Goal: Communication & Community: Answer question/provide support

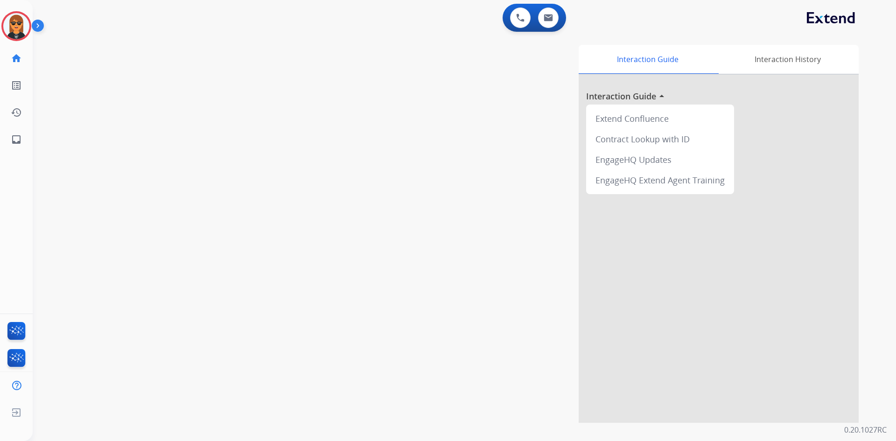
click at [15, 29] on img at bounding box center [16, 26] width 26 height 26
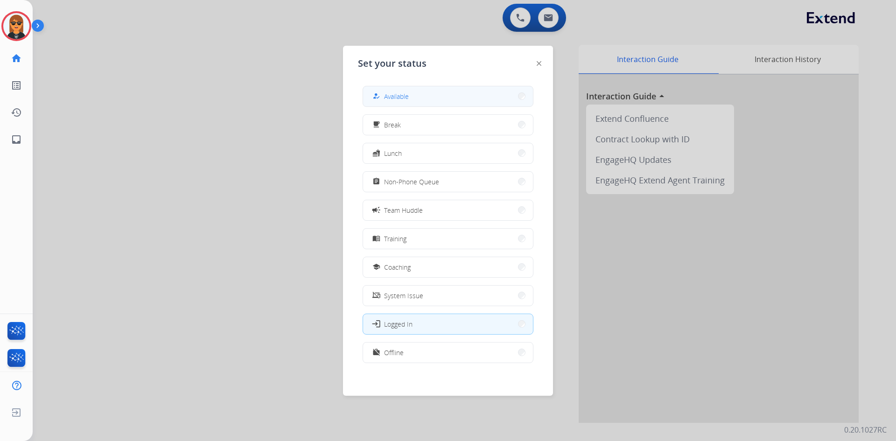
click at [441, 93] on button "how_to_reg Available" at bounding box center [448, 96] width 170 height 20
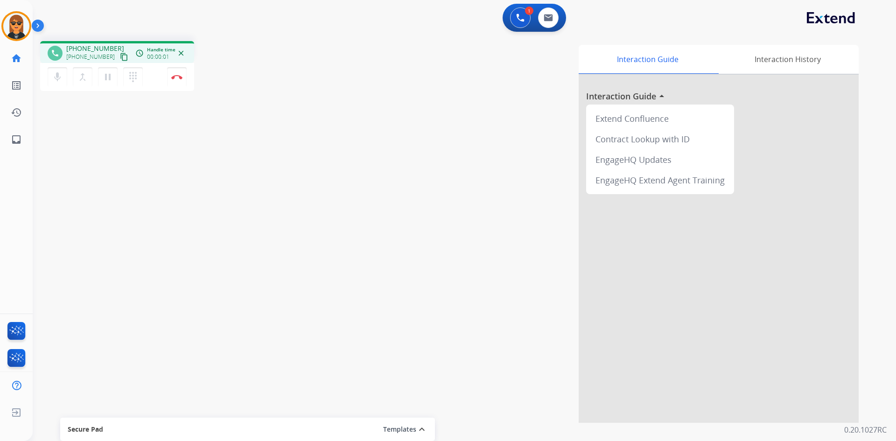
click at [119, 56] on button "content_copy" at bounding box center [124, 56] width 11 height 11
click at [545, 12] on button at bounding box center [548, 17] width 21 height 21
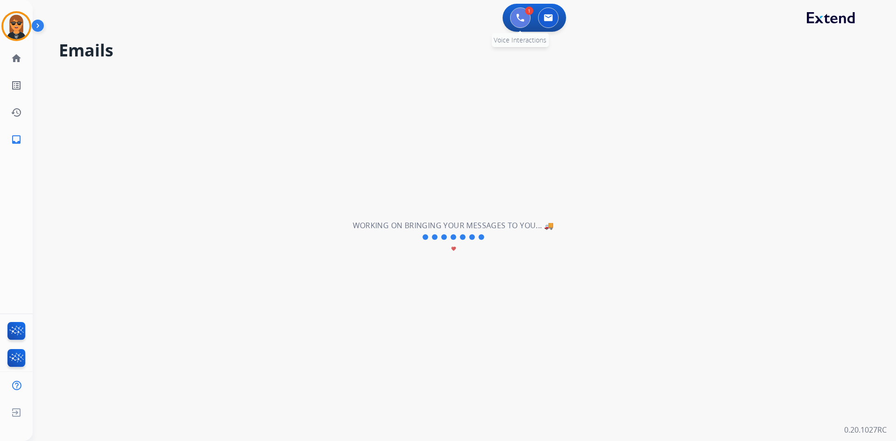
click at [520, 14] on img at bounding box center [520, 18] width 8 height 8
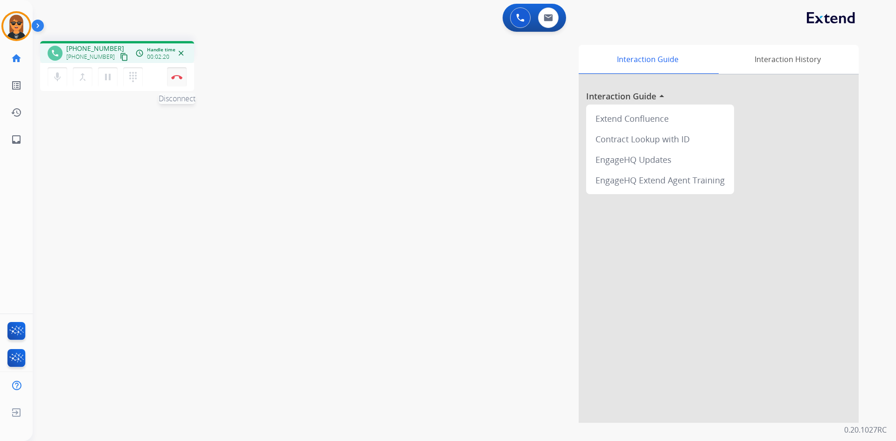
click at [180, 78] on img at bounding box center [176, 77] width 11 height 5
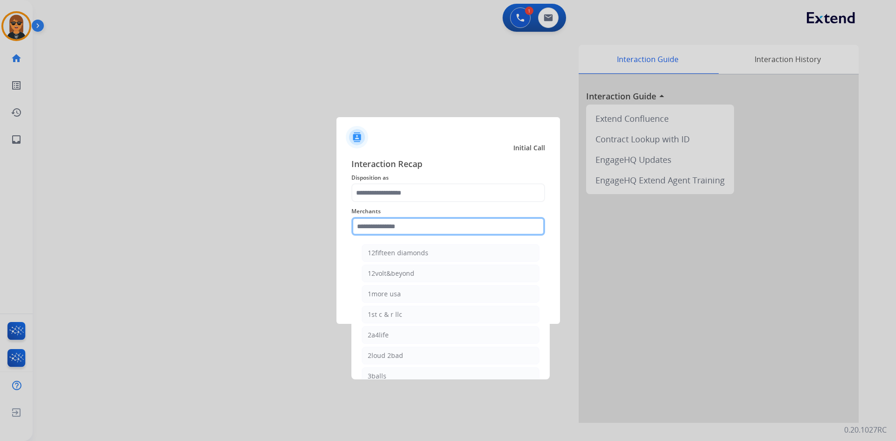
click at [408, 230] on input "text" at bounding box center [448, 226] width 194 height 19
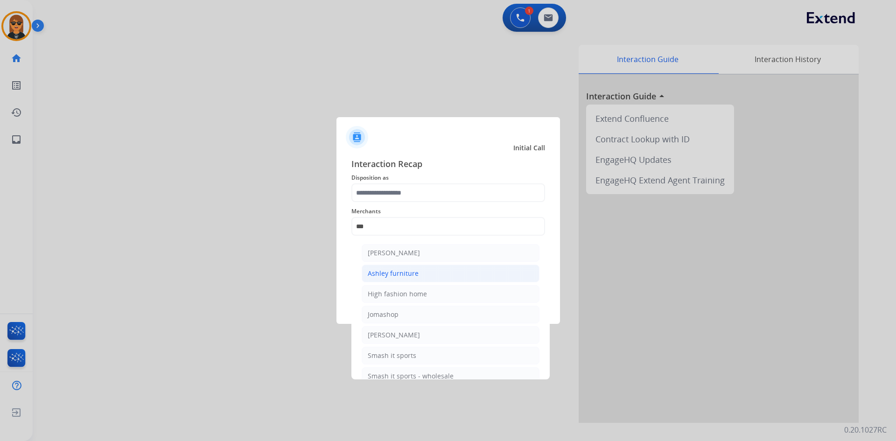
click at [407, 268] on li "Ashley furniture" at bounding box center [451, 274] width 178 height 18
type input "**********"
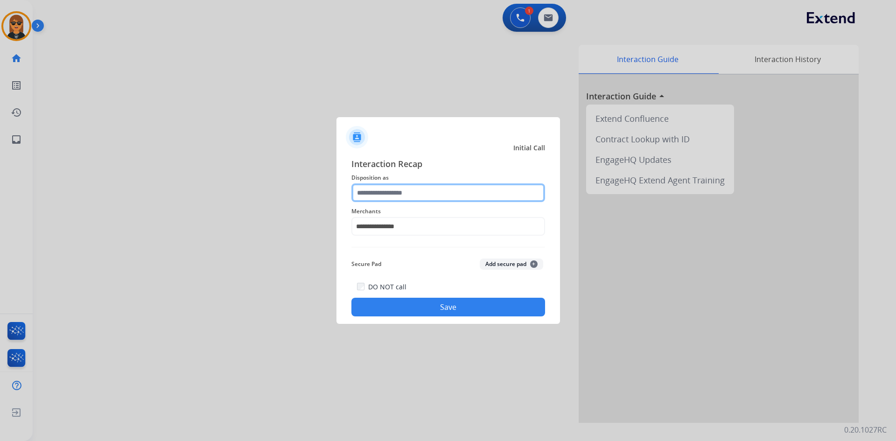
click at [409, 197] on input "text" at bounding box center [448, 192] width 194 height 19
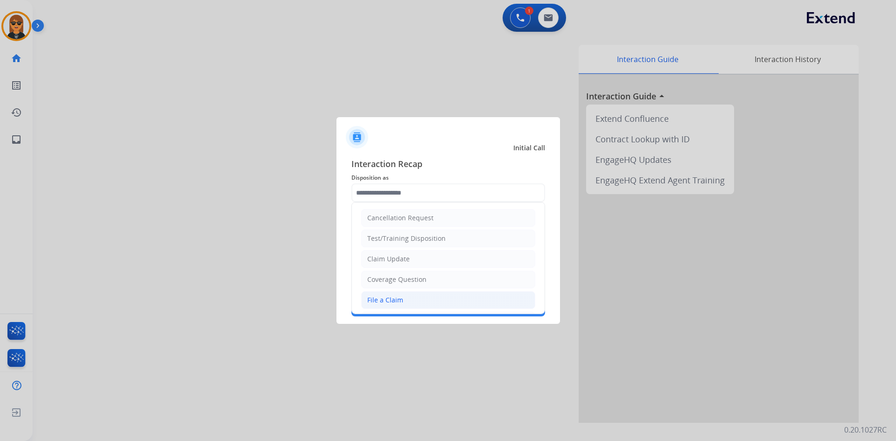
click at [415, 293] on li "File a Claim" at bounding box center [448, 300] width 174 height 18
type input "**********"
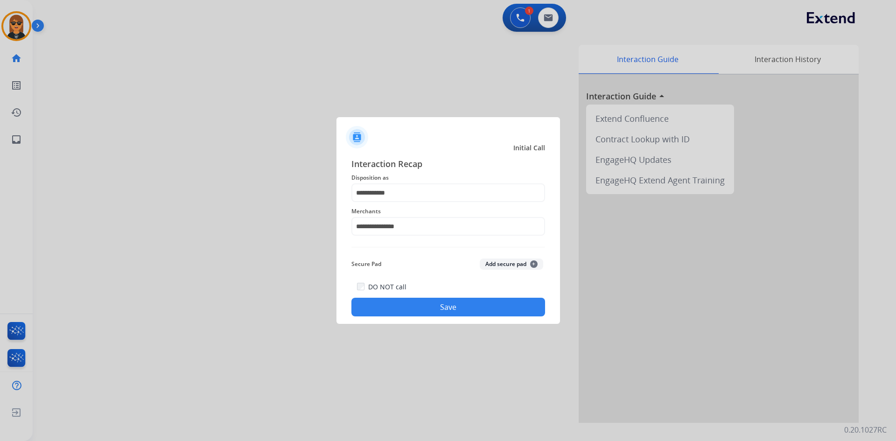
drag, startPoint x: 443, startPoint y: 287, endPoint x: 447, endPoint y: 314, distance: 27.3
click at [443, 288] on div "DO NOT call Save" at bounding box center [448, 298] width 194 height 35
click at [448, 314] on button "Save" at bounding box center [448, 307] width 194 height 19
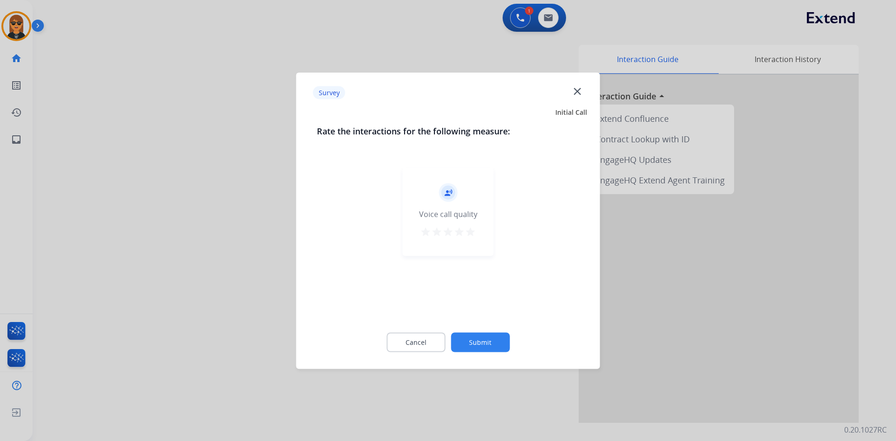
drag, startPoint x: 490, startPoint y: 316, endPoint x: 495, endPoint y: 335, distance: 19.9
click at [490, 320] on div "record_voice_over Voice call quality star star star star star" at bounding box center [448, 241] width 263 height 162
click at [498, 337] on button "Submit" at bounding box center [480, 342] width 59 height 20
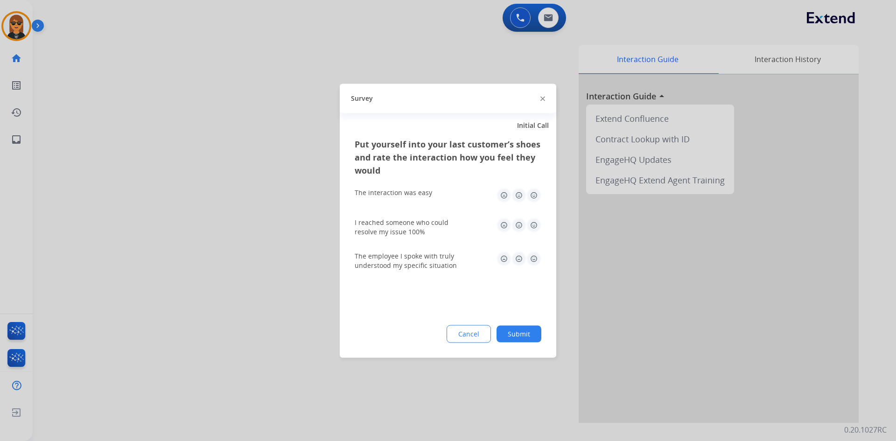
click at [526, 334] on button "Submit" at bounding box center [519, 333] width 45 height 17
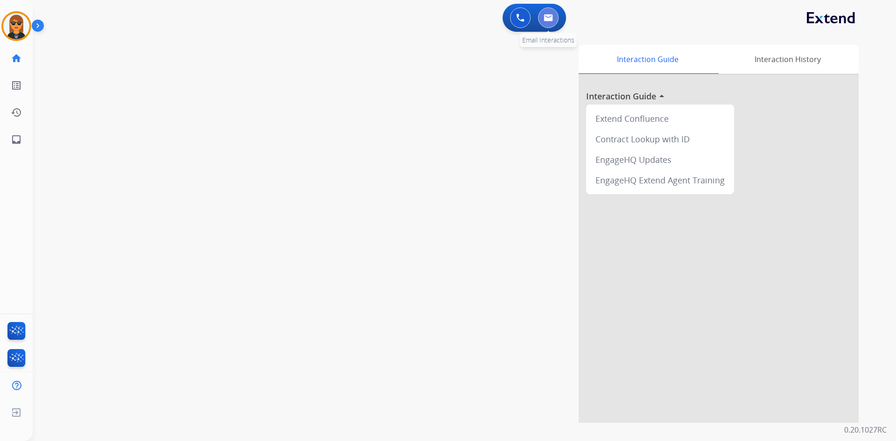
click at [551, 22] on button at bounding box center [548, 17] width 21 height 21
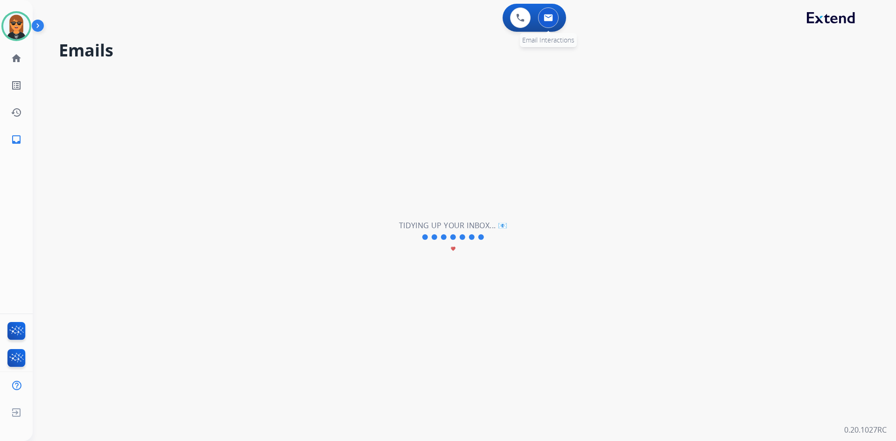
click at [545, 20] on img at bounding box center [548, 17] width 9 height 7
click at [516, 21] on img at bounding box center [520, 18] width 8 height 8
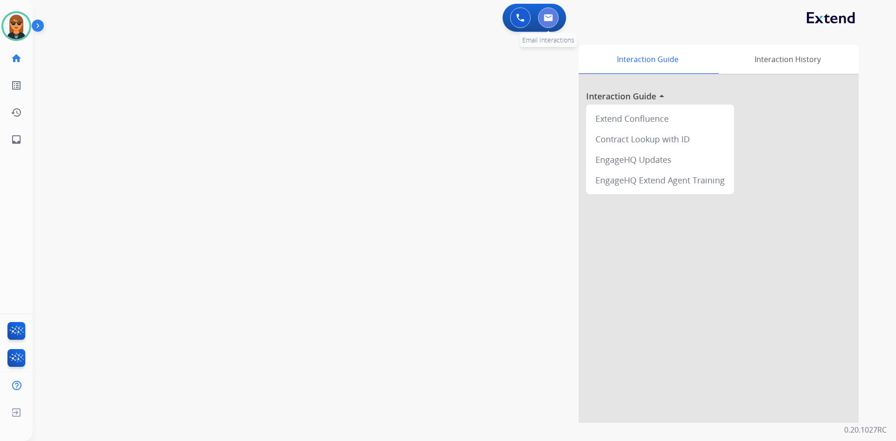
click at [539, 21] on button at bounding box center [548, 17] width 21 height 21
select select "**********"
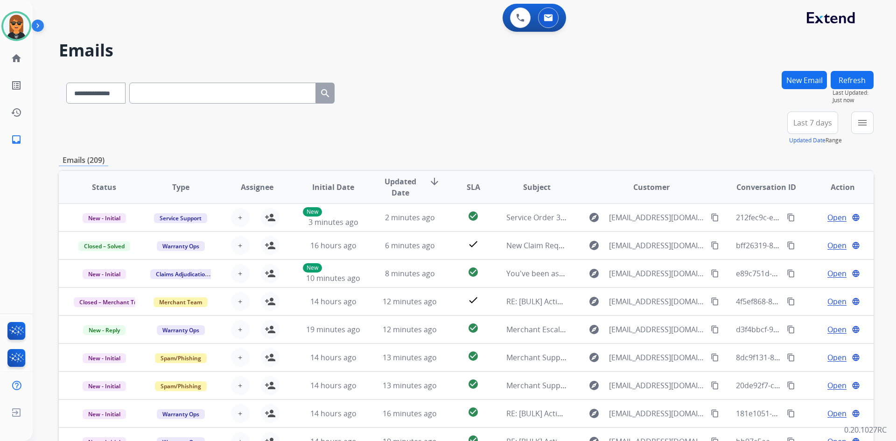
click at [814, 78] on button "New Email" at bounding box center [804, 80] width 45 height 18
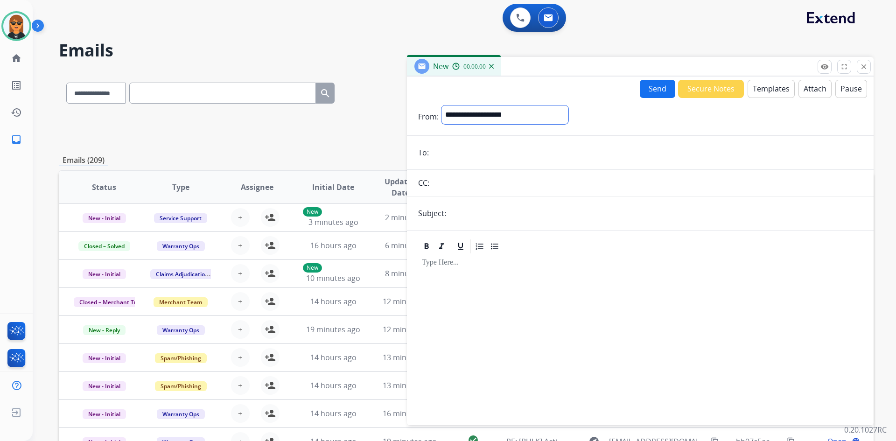
drag, startPoint x: 563, startPoint y: 115, endPoint x: 548, endPoint y: 122, distance: 16.9
click at [563, 115] on select "**********" at bounding box center [505, 114] width 127 height 19
select select "**********"
click at [442, 105] on select "**********" at bounding box center [505, 114] width 127 height 19
click at [475, 207] on input "text" at bounding box center [656, 214] width 414 height 19
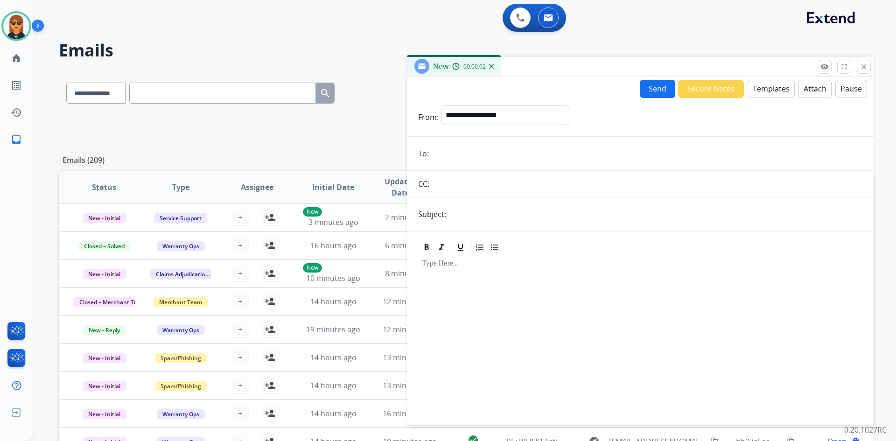
type input "**********"
drag, startPoint x: 463, startPoint y: 268, endPoint x: 683, endPoint y: 164, distance: 243.4
click at [464, 268] on div at bounding box center [640, 336] width 444 height 160
click at [767, 77] on div "New 00:00:03" at bounding box center [640, 67] width 467 height 20
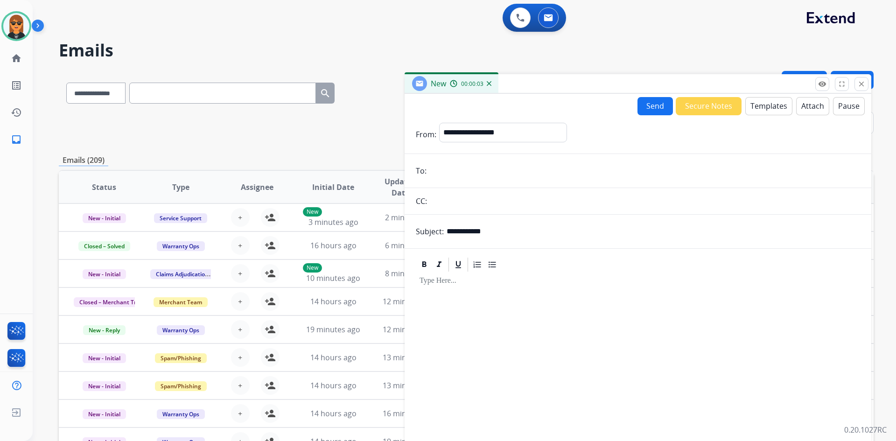
click at [768, 112] on button "Templates" at bounding box center [768, 106] width 47 height 18
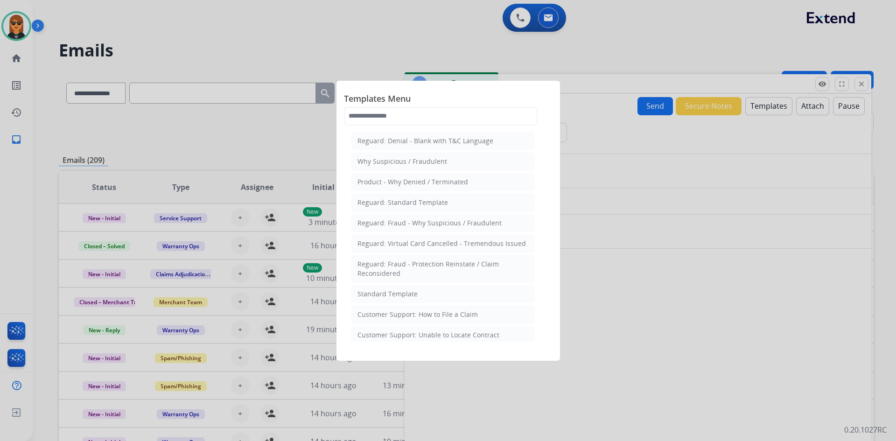
drag, startPoint x: 468, startPoint y: 328, endPoint x: 471, endPoint y: 318, distance: 9.9
click at [469, 327] on li "Customer Support: Unable to Locate Contract" at bounding box center [442, 335] width 183 height 18
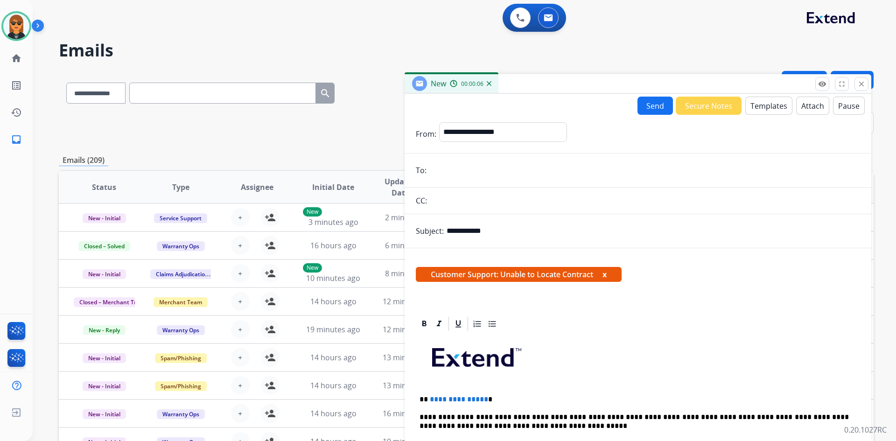
click at [760, 117] on form "**********" at bounding box center [638, 407] width 467 height 584
click at [760, 105] on button "Templates" at bounding box center [768, 106] width 47 height 18
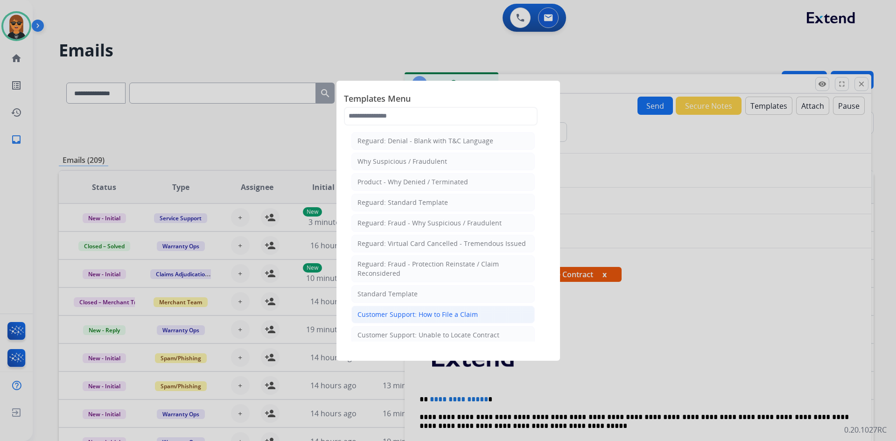
click at [474, 306] on li "Customer Support: How to File a Claim" at bounding box center [442, 315] width 183 height 18
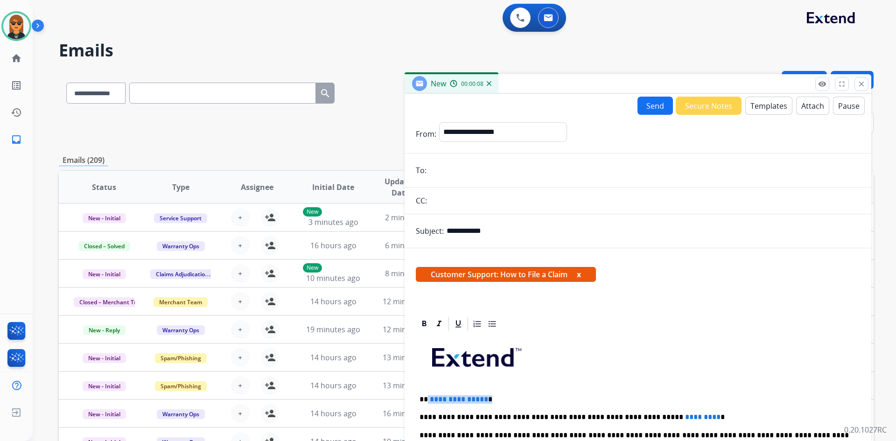
drag, startPoint x: 499, startPoint y: 398, endPoint x: 427, endPoint y: 401, distance: 71.9
click at [427, 401] on p "**********" at bounding box center [634, 399] width 429 height 8
drag, startPoint x: 696, startPoint y: 414, endPoint x: 633, endPoint y: 419, distance: 63.2
click at [633, 419] on p "**********" at bounding box center [634, 417] width 429 height 8
click at [494, 183] on form "**********" at bounding box center [638, 369] width 467 height 508
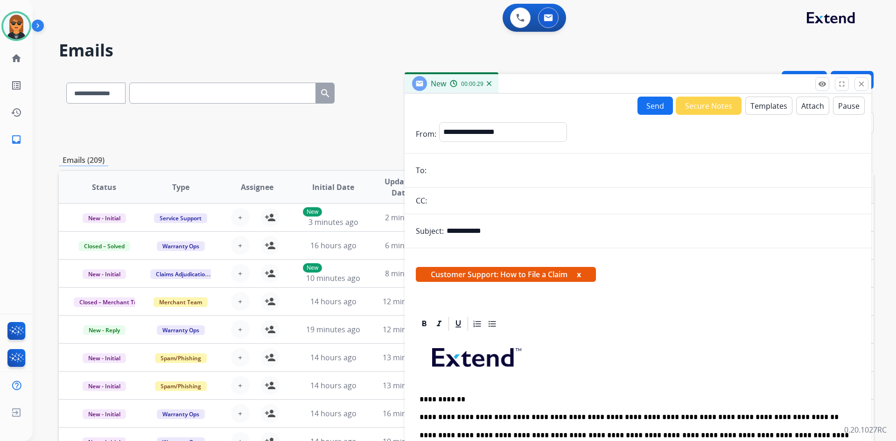
click at [491, 176] on input "email" at bounding box center [644, 170] width 431 height 19
paste input "**********"
type input "**********"
click at [638, 103] on button "Send" at bounding box center [655, 106] width 35 height 18
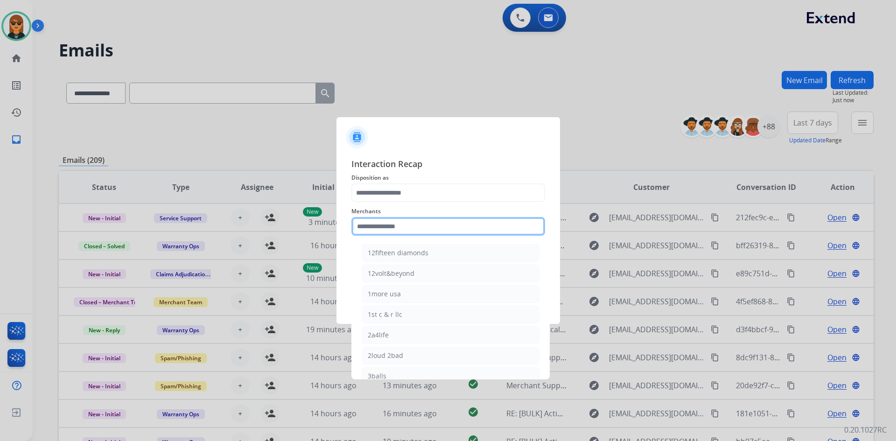
click at [398, 218] on input "text" at bounding box center [448, 226] width 194 height 19
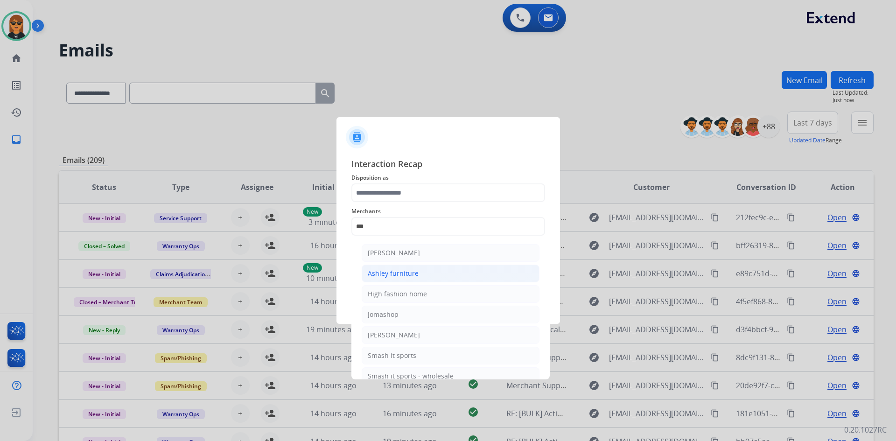
click at [410, 268] on li "Ashley furniture" at bounding box center [451, 274] width 178 height 18
type input "**********"
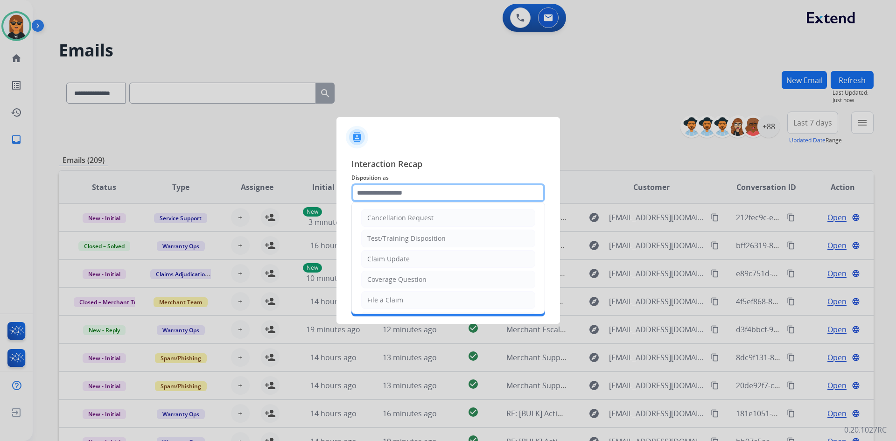
click at [418, 195] on input "text" at bounding box center [448, 192] width 194 height 19
drag, startPoint x: 409, startPoint y: 297, endPoint x: 411, endPoint y: 267, distance: 30.4
click at [408, 297] on li "File a Claim" at bounding box center [448, 300] width 174 height 18
type input "**********"
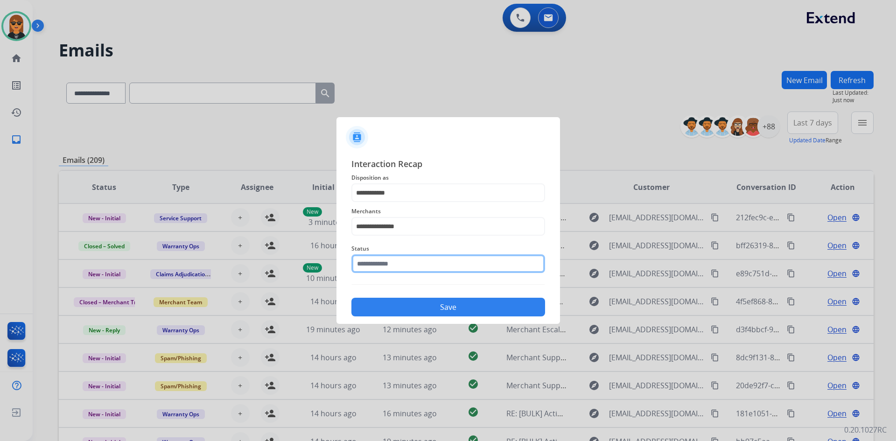
click at [411, 267] on input "text" at bounding box center [448, 263] width 194 height 19
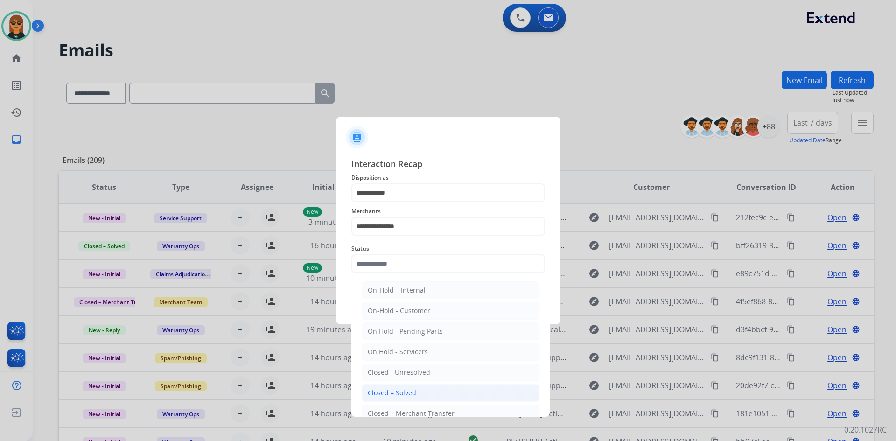
click at [400, 396] on div "Closed – Solved" at bounding box center [392, 392] width 49 height 9
type input "**********"
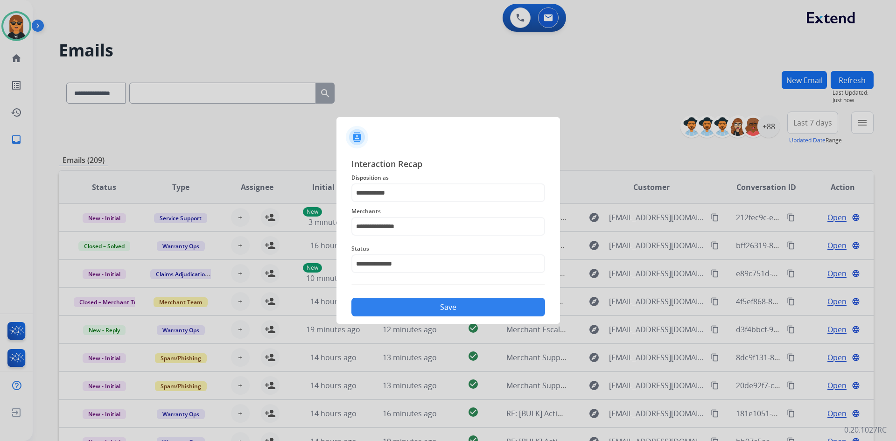
click at [445, 309] on button "Save" at bounding box center [448, 307] width 194 height 19
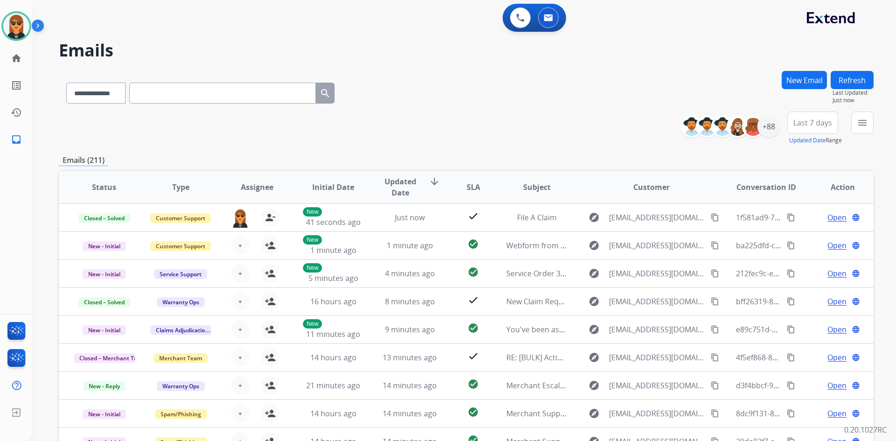
click at [495, 112] on div "**********" at bounding box center [466, 129] width 815 height 34
click at [123, 88] on select "**********" at bounding box center [95, 93] width 58 height 21
click at [123, 101] on select "**********" at bounding box center [95, 93] width 58 height 21
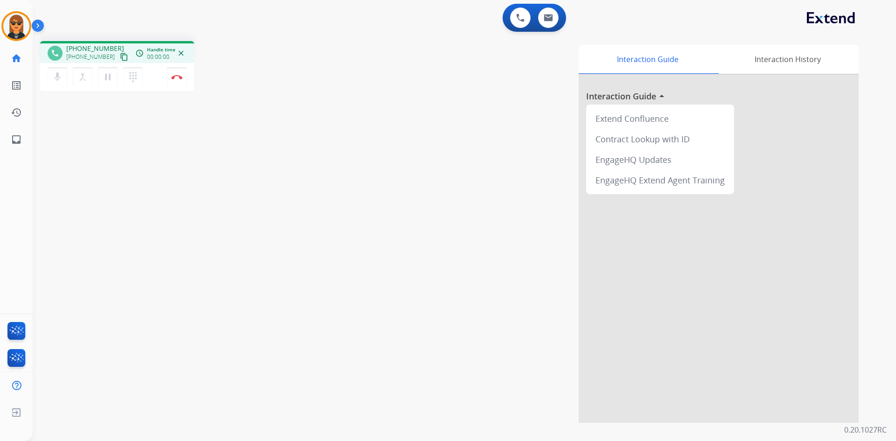
click at [119, 57] on button "content_copy" at bounding box center [124, 56] width 11 height 11
click at [120, 56] on mat-icon "content_copy" at bounding box center [124, 57] width 8 height 8
click at [185, 78] on button "Disconnect" at bounding box center [177, 77] width 20 height 20
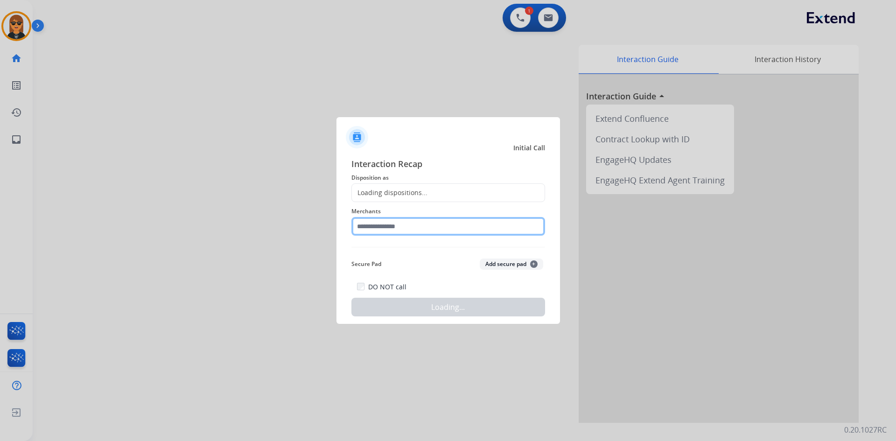
click at [446, 223] on input "text" at bounding box center [448, 226] width 194 height 19
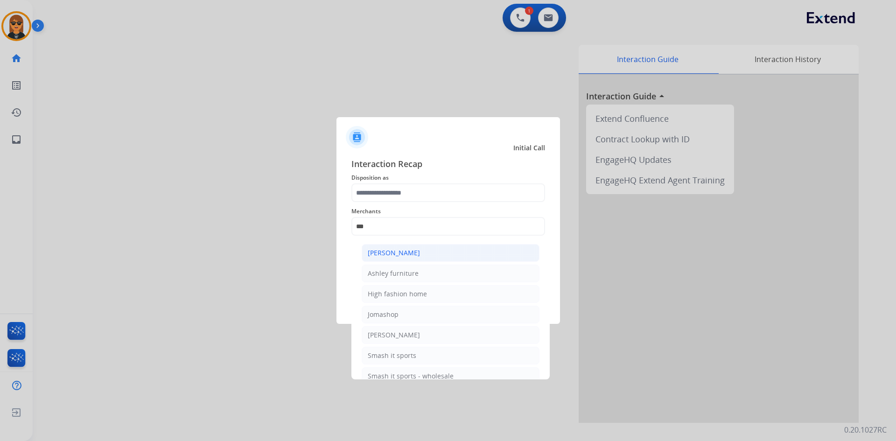
click at [422, 250] on li "Ashley - Reguard" at bounding box center [451, 253] width 178 height 18
type input "**********"
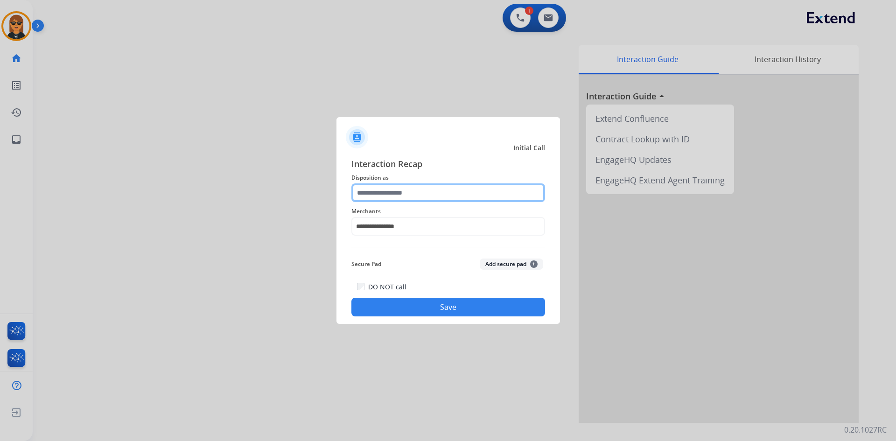
click at [412, 185] on input "text" at bounding box center [448, 192] width 194 height 19
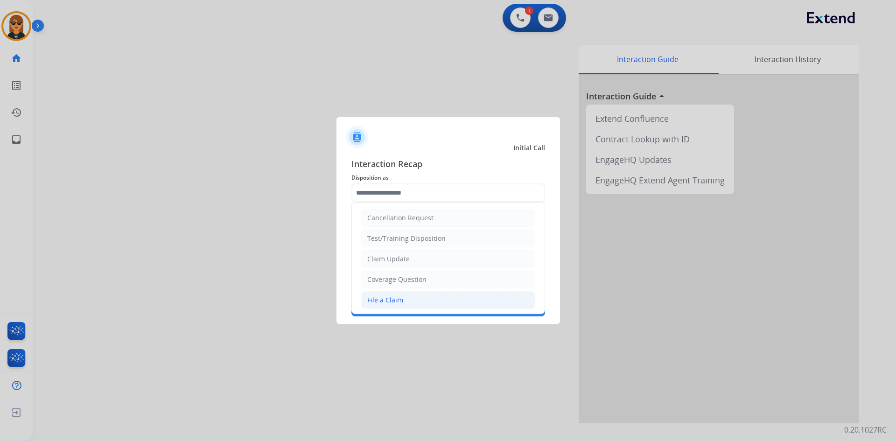
click at [416, 294] on li "File a Claim" at bounding box center [448, 300] width 174 height 18
type input "**********"
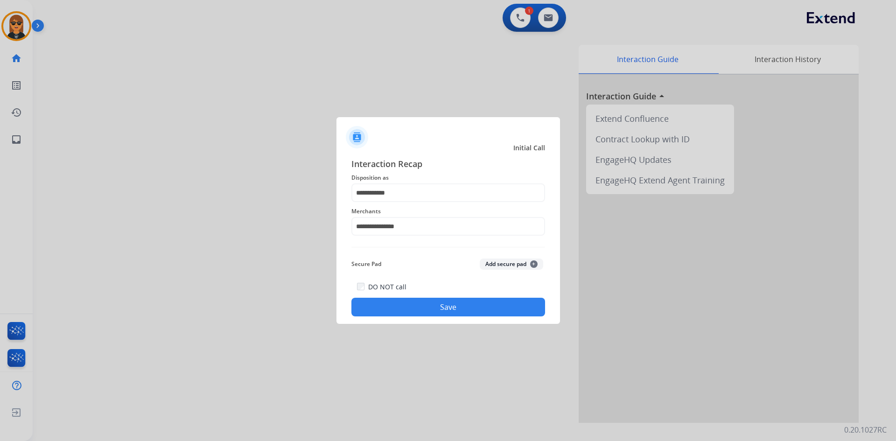
click at [433, 304] on button "Save" at bounding box center [448, 307] width 194 height 19
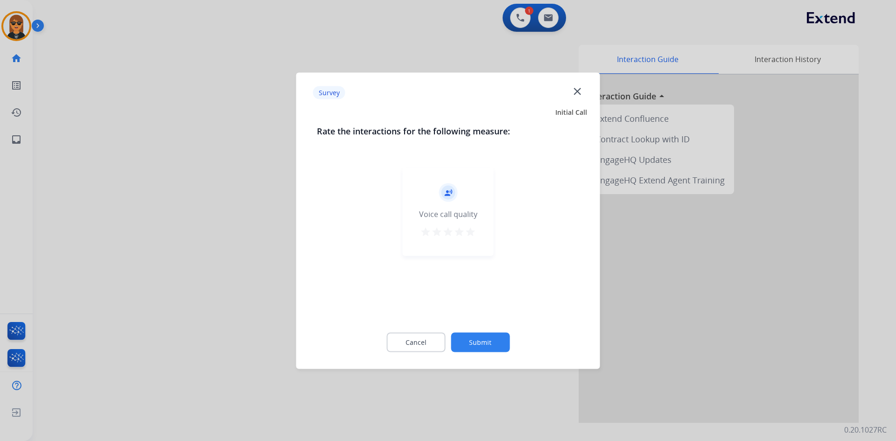
click at [475, 342] on button "Submit" at bounding box center [480, 342] width 59 height 20
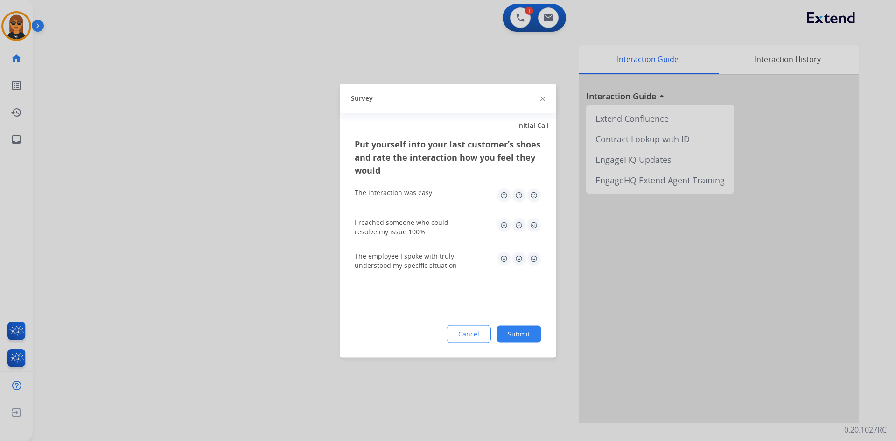
click at [507, 342] on div "Cancel Submit" at bounding box center [448, 334] width 187 height 18
click at [509, 331] on button "Submit" at bounding box center [519, 333] width 45 height 17
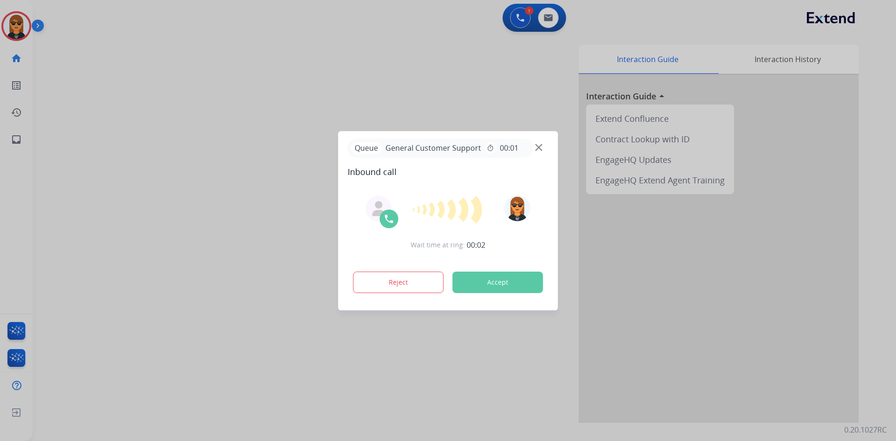
click at [211, 105] on div at bounding box center [448, 220] width 896 height 441
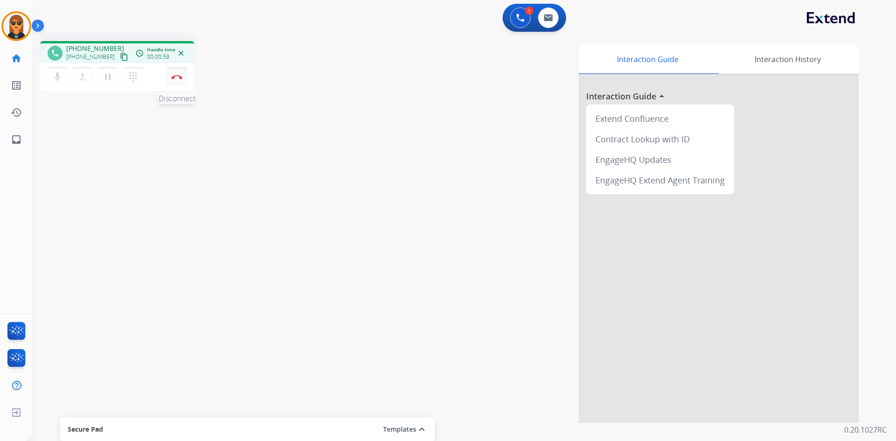
click at [183, 79] on button "Disconnect" at bounding box center [177, 77] width 20 height 20
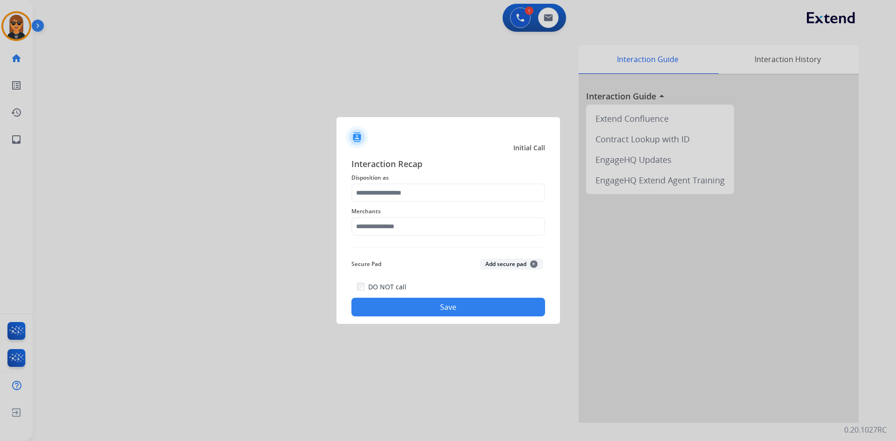
drag, startPoint x: 454, startPoint y: 247, endPoint x: 462, endPoint y: 220, distance: 28.7
click at [454, 247] on div "Interaction Recap Disposition as Merchants Secure Pad Add secure pad + DO NOT c…" at bounding box center [448, 236] width 194 height 159
click at [462, 220] on input "text" at bounding box center [448, 226] width 194 height 19
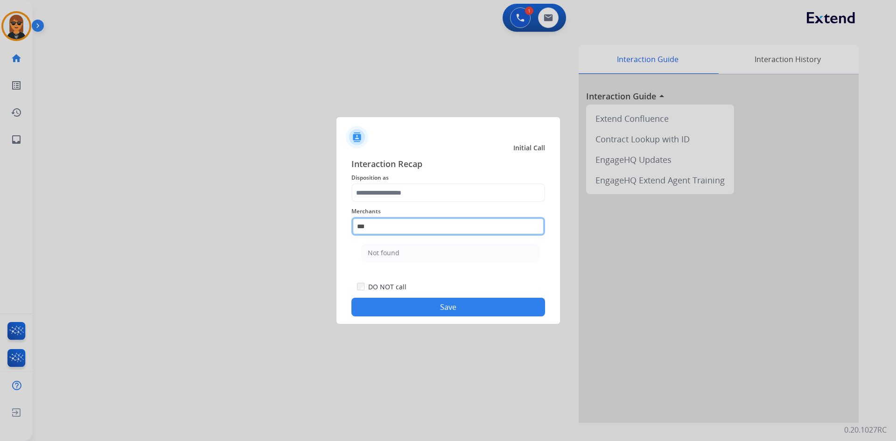
type input "*********"
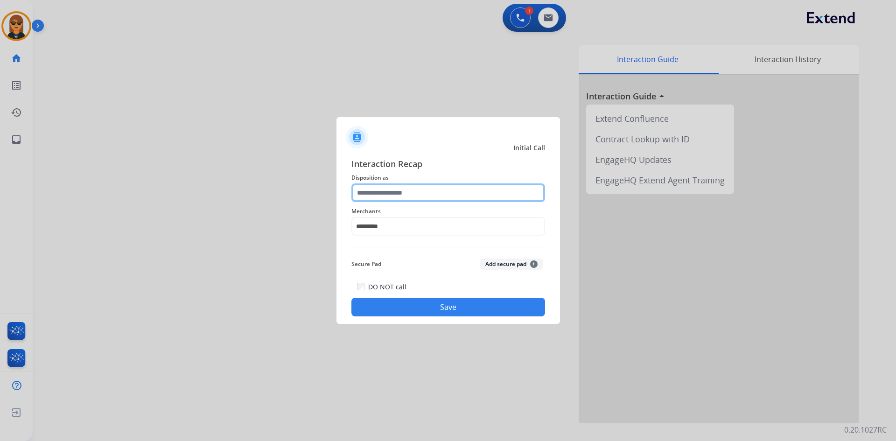
click at [459, 201] on input "text" at bounding box center [448, 192] width 194 height 19
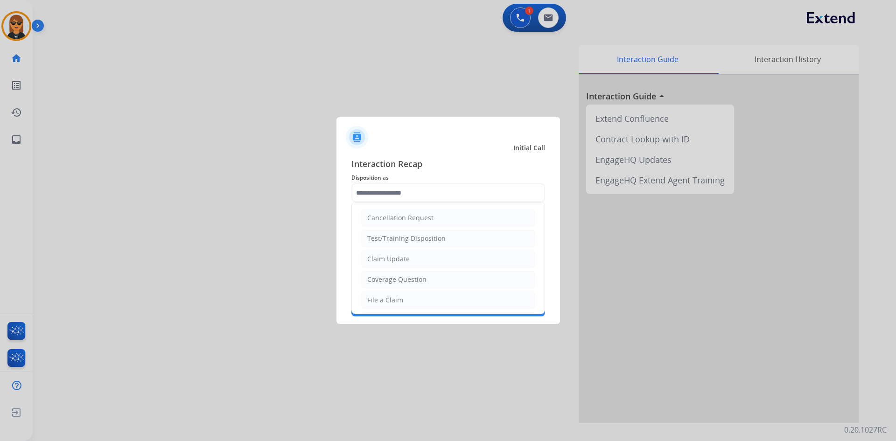
click at [414, 175] on span "Disposition as" at bounding box center [448, 177] width 194 height 11
click at [418, 186] on input "text" at bounding box center [448, 192] width 194 height 19
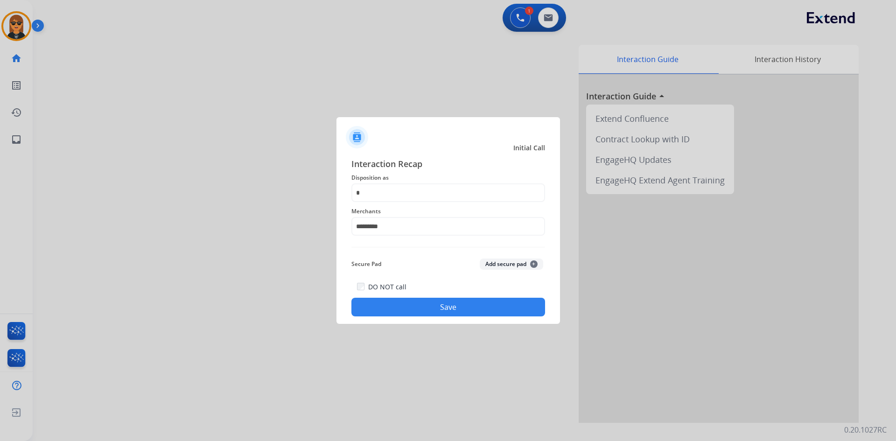
click at [483, 54] on div at bounding box center [448, 220] width 896 height 441
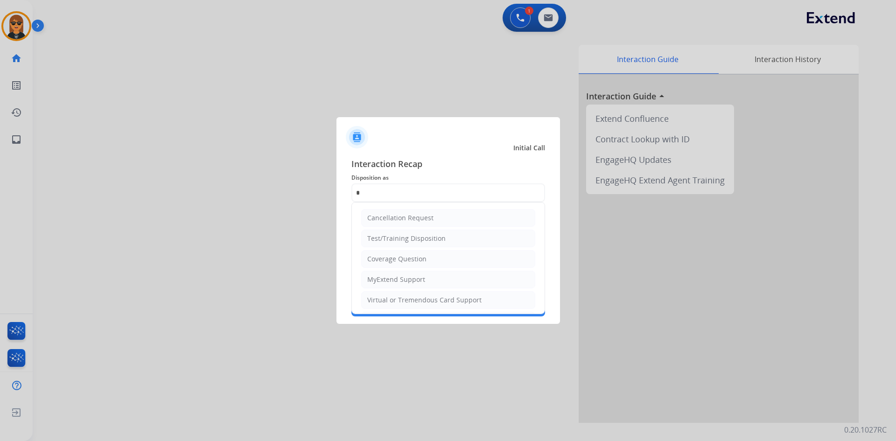
drag, startPoint x: 427, startPoint y: 180, endPoint x: 424, endPoint y: 190, distance: 10.5
click at [426, 183] on span "Disposition as" at bounding box center [448, 177] width 194 height 11
click at [424, 190] on input "*" at bounding box center [448, 192] width 194 height 19
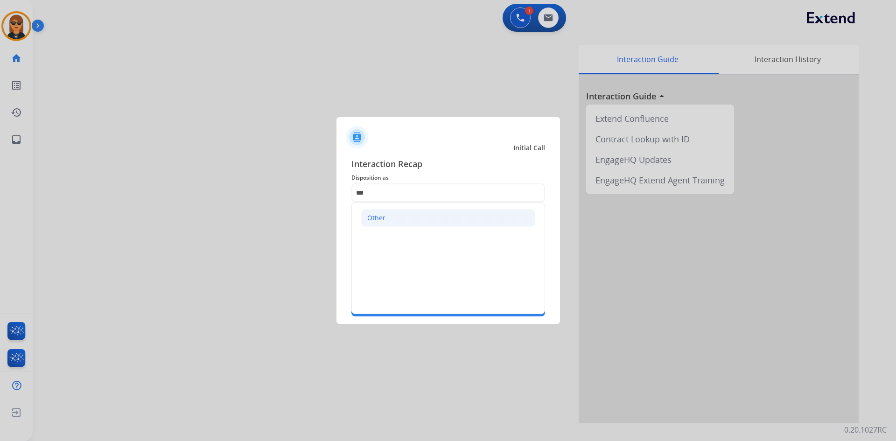
click at [421, 213] on li "Other" at bounding box center [448, 218] width 174 height 18
type input "*****"
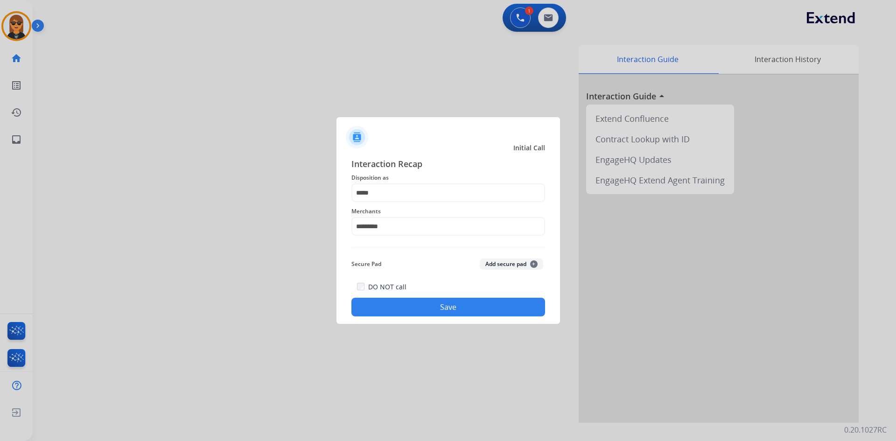
drag, startPoint x: 457, startPoint y: 289, endPoint x: 459, endPoint y: 304, distance: 15.1
click at [459, 304] on div "DO NOT call Save" at bounding box center [448, 298] width 194 height 35
click at [459, 305] on button "Save" at bounding box center [448, 307] width 194 height 19
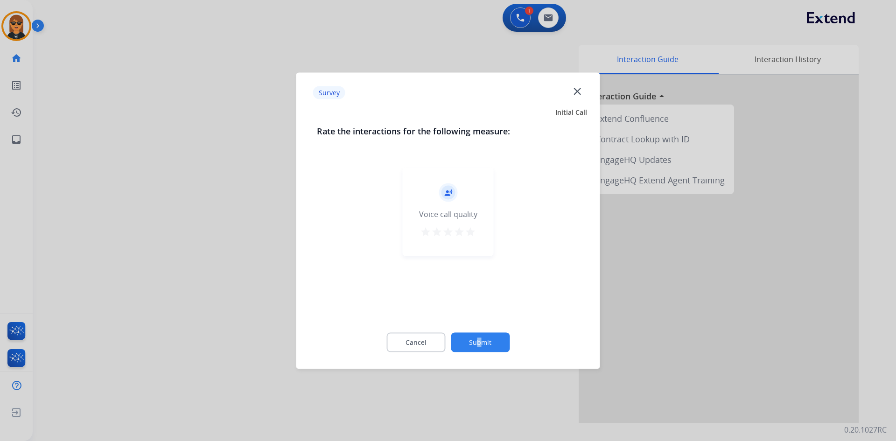
drag, startPoint x: 478, startPoint y: 325, endPoint x: 480, endPoint y: 330, distance: 5.6
click at [480, 330] on div "Cancel Submit" at bounding box center [448, 342] width 263 height 42
drag, startPoint x: 485, startPoint y: 337, endPoint x: 492, endPoint y: 342, distance: 8.4
click at [492, 342] on button "Submit" at bounding box center [480, 342] width 59 height 20
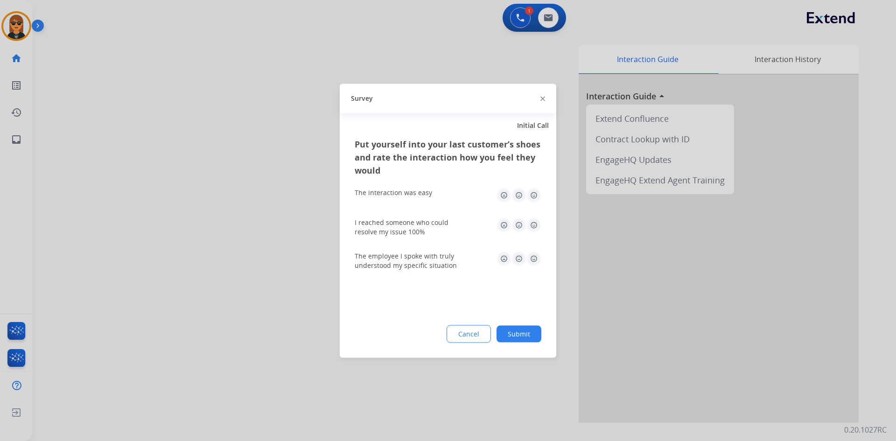
click at [527, 343] on div "Put yourself into your last customer’s shoes and rate the interaction how you f…" at bounding box center [448, 247] width 217 height 220
click at [527, 332] on button "Submit" at bounding box center [519, 333] width 45 height 17
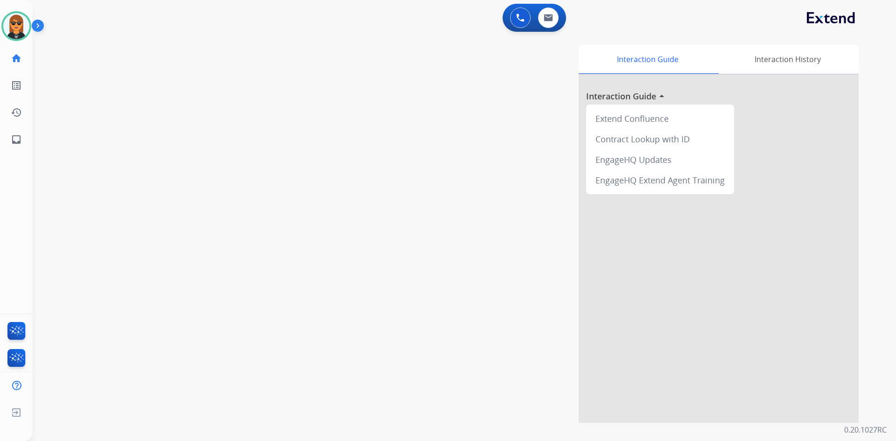
click at [298, 201] on div "swap_horiz Break voice bridge close_fullscreen Connect 3-Way Call merge_type Se…" at bounding box center [453, 228] width 841 height 389
click at [27, 22] on img at bounding box center [16, 26] width 26 height 26
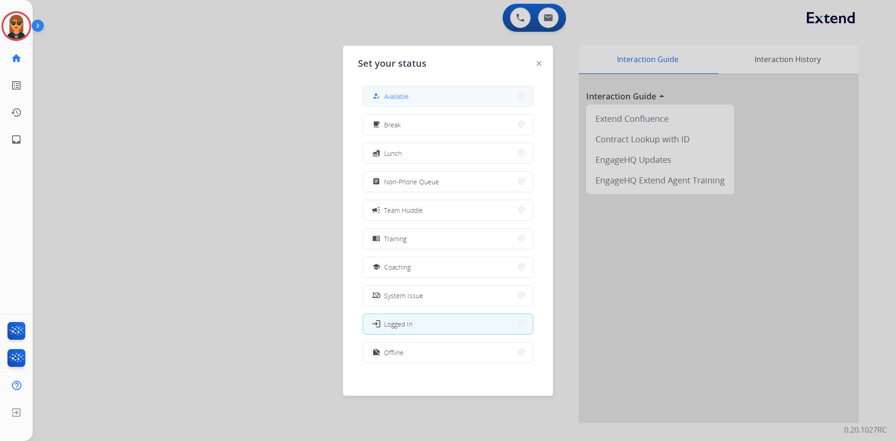
click at [464, 89] on button "how_to_reg Available" at bounding box center [448, 96] width 170 height 20
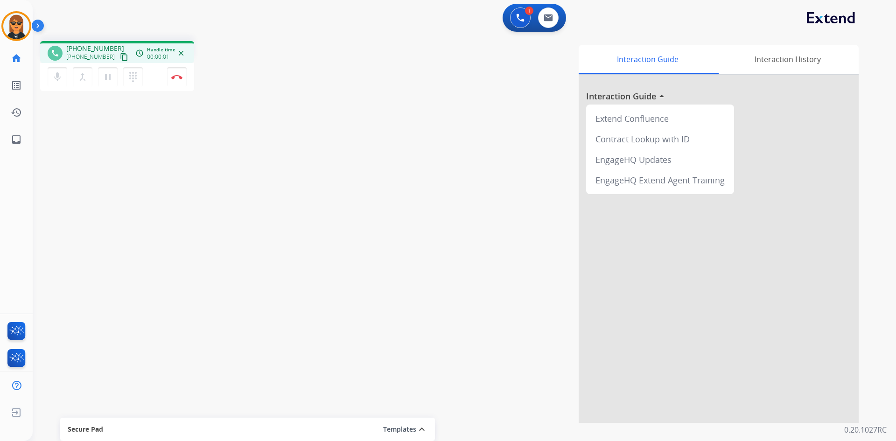
click at [120, 56] on mat-icon "content_copy" at bounding box center [124, 57] width 8 height 8
click at [62, 82] on mat-icon "mic" at bounding box center [57, 76] width 11 height 11
click at [58, 81] on mat-icon "mic_off" at bounding box center [57, 76] width 11 height 11
click at [177, 75] on img at bounding box center [176, 77] width 11 height 5
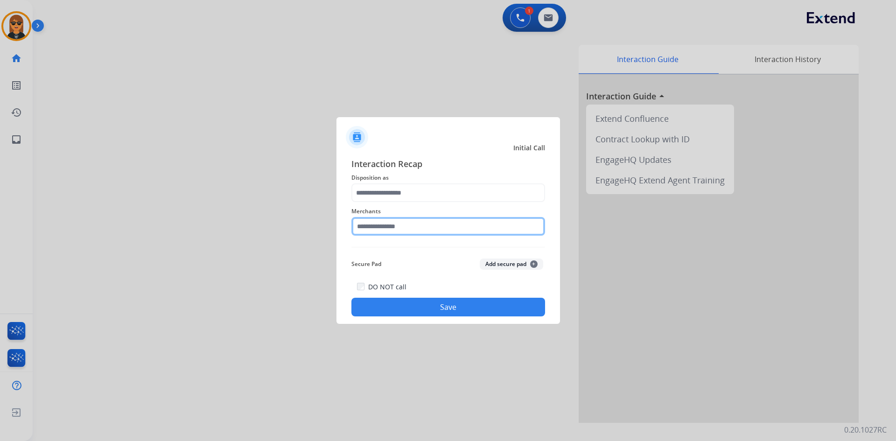
click at [420, 220] on input "text" at bounding box center [448, 226] width 194 height 19
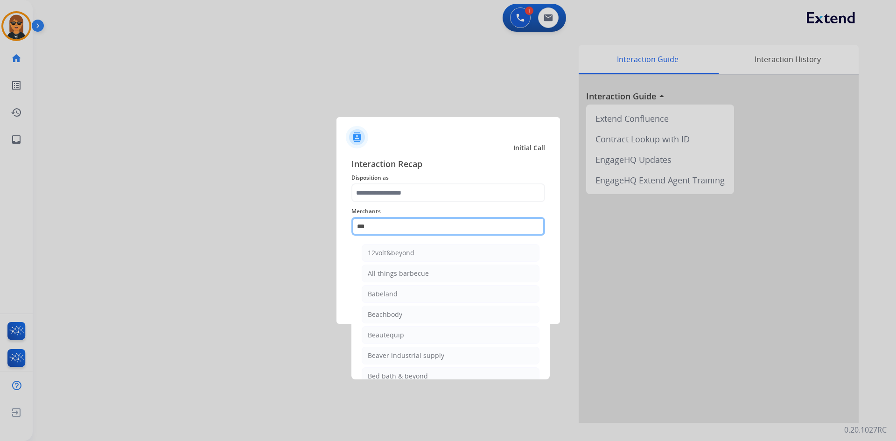
type input "**********"
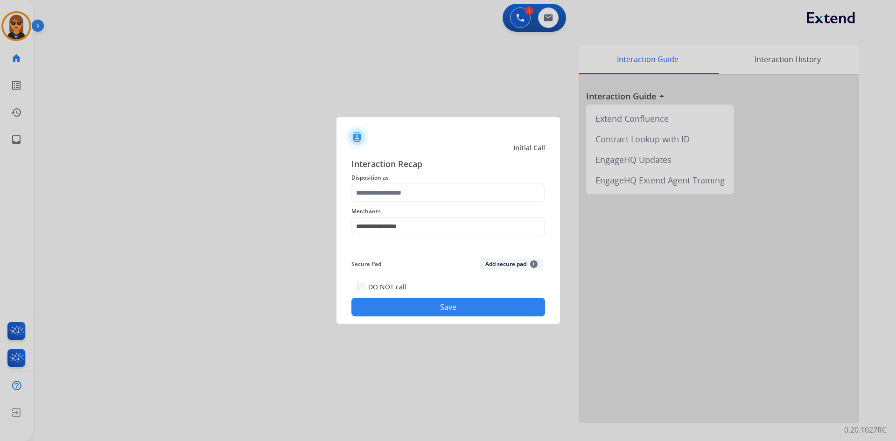
click at [458, 203] on div "**********" at bounding box center [448, 220] width 194 height 37
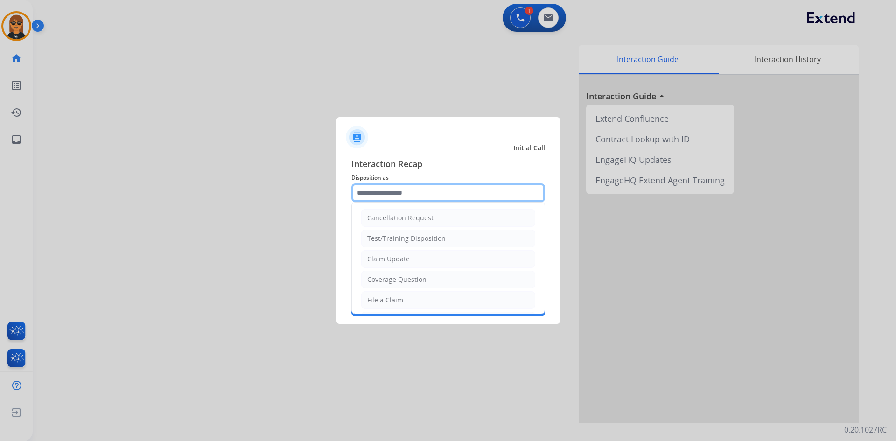
click at [464, 191] on input "text" at bounding box center [448, 192] width 194 height 19
click at [436, 263] on li "Claim Update" at bounding box center [448, 259] width 174 height 18
type input "**********"
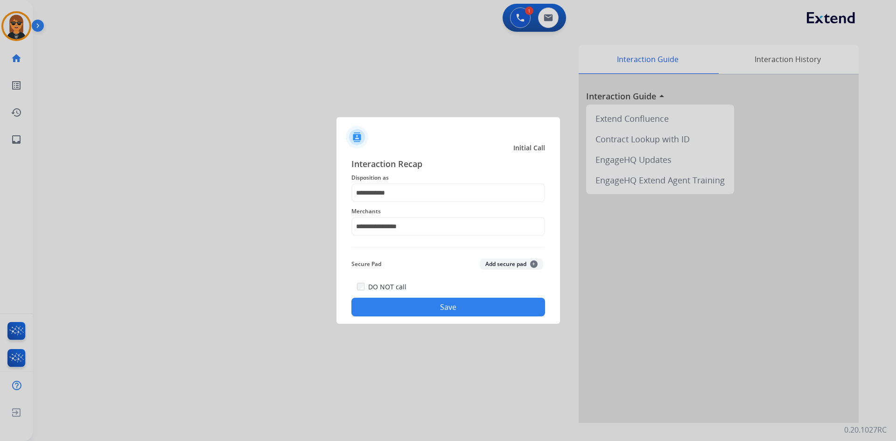
click at [433, 308] on button "Save" at bounding box center [448, 307] width 194 height 19
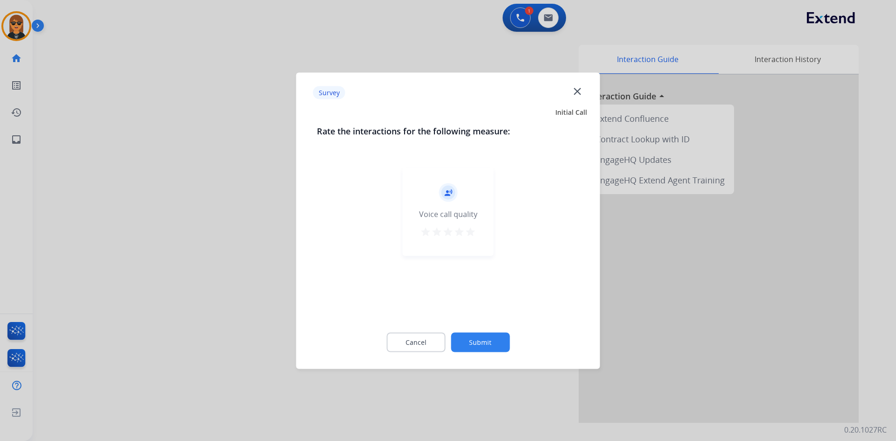
drag, startPoint x: 479, startPoint y: 329, endPoint x: 490, endPoint y: 342, distance: 17.3
click at [479, 330] on div "Cancel Submit" at bounding box center [448, 342] width 263 height 42
click at [490, 342] on button "Submit" at bounding box center [480, 342] width 59 height 20
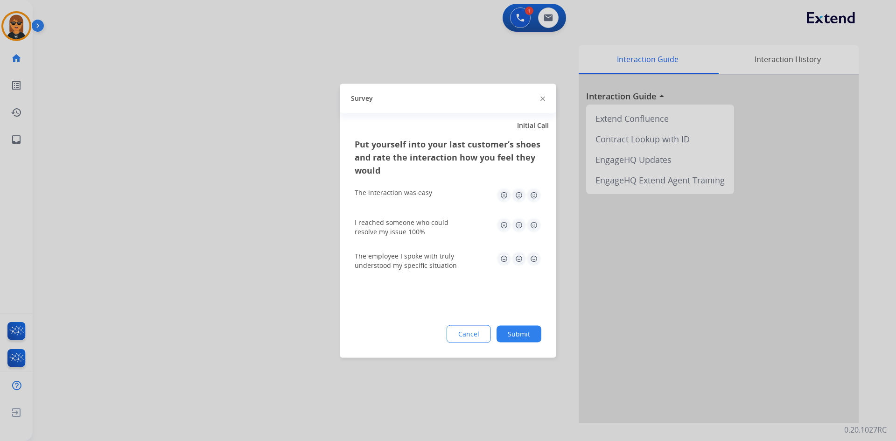
click at [521, 337] on button "Submit" at bounding box center [519, 333] width 45 height 17
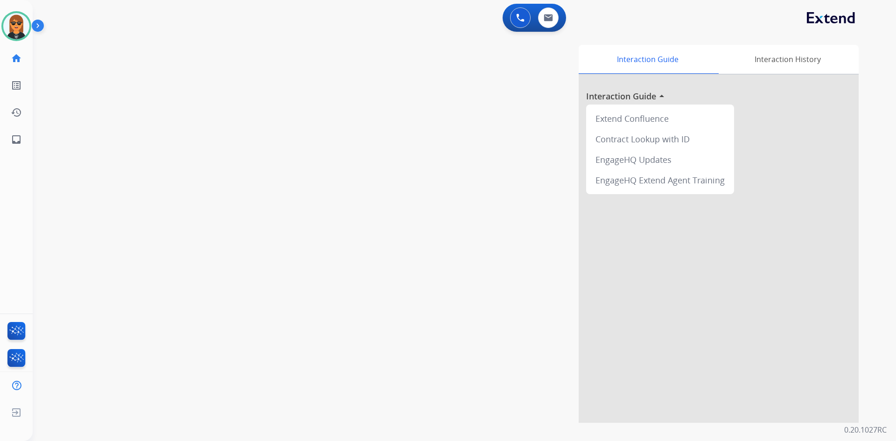
click at [302, 197] on div "swap_horiz Break voice bridge close_fullscreen Connect 3-Way Call merge_type Se…" at bounding box center [453, 228] width 841 height 389
click at [23, 23] on img at bounding box center [16, 26] width 26 height 26
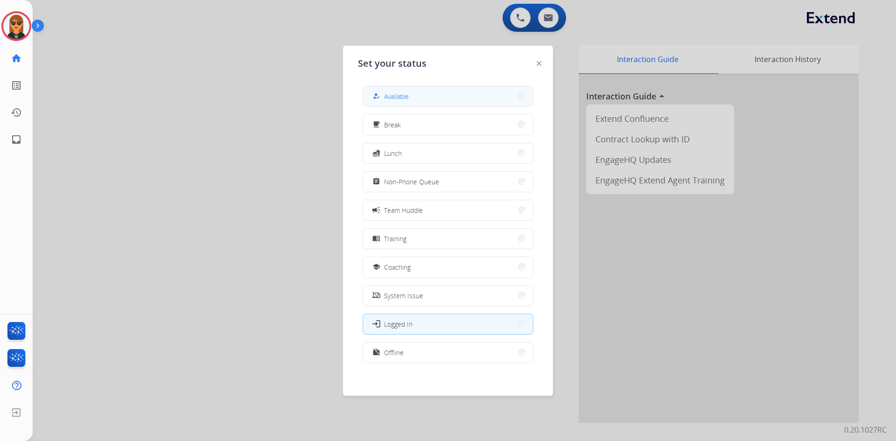
click at [402, 98] on span "Available" at bounding box center [396, 96] width 25 height 10
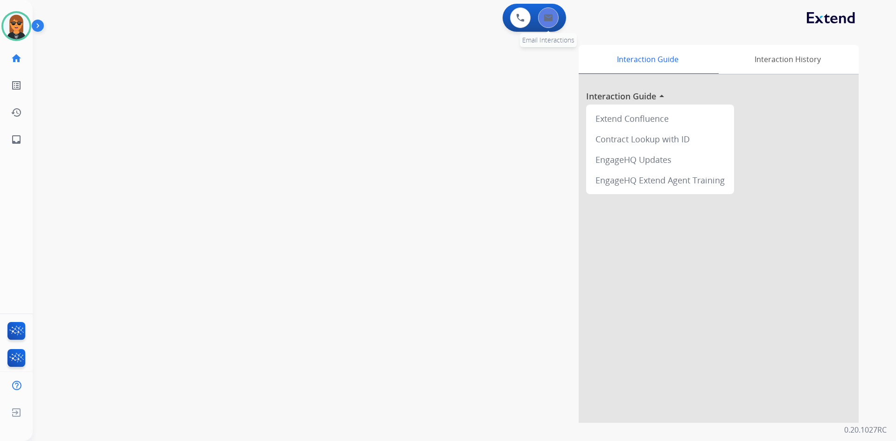
click at [545, 16] on img at bounding box center [548, 17] width 9 height 7
select select "**********"
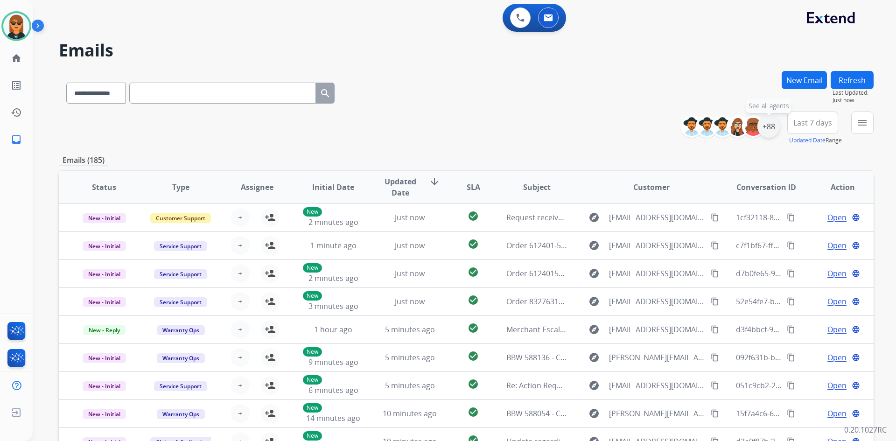
click at [770, 126] on div "+88" at bounding box center [769, 126] width 22 height 22
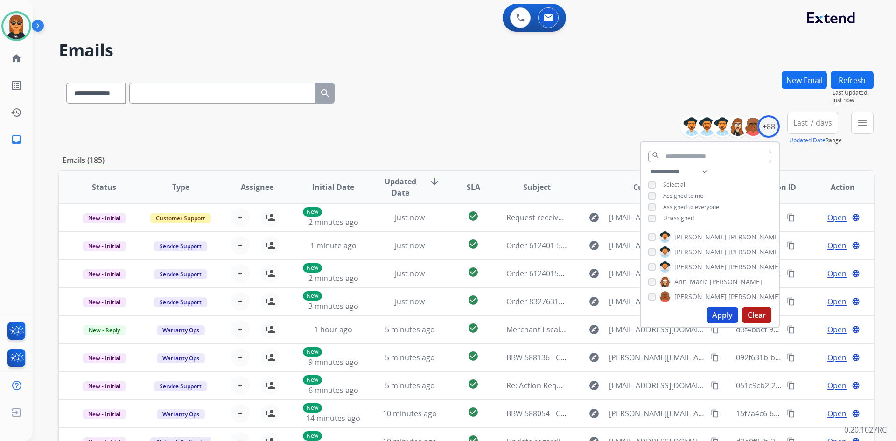
click at [684, 216] on span "Unassigned" at bounding box center [678, 218] width 31 height 8
click at [692, 193] on span "Assigned to me" at bounding box center [683, 196] width 40 height 8
click at [862, 122] on mat-icon "menu" at bounding box center [862, 122] width 11 height 11
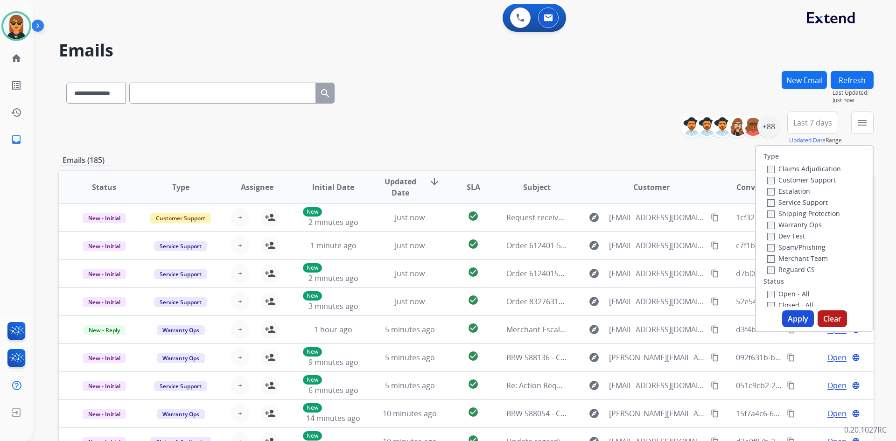
click at [813, 180] on label "Customer Support" at bounding box center [801, 180] width 69 height 9
click at [817, 215] on label "Shipping Protection" at bounding box center [803, 213] width 73 height 9
click at [801, 270] on label "Reguard CS" at bounding box center [791, 269] width 48 height 9
drag, startPoint x: 793, startPoint y: 291, endPoint x: 795, endPoint y: 312, distance: 21.1
click at [793, 293] on label "Open - All" at bounding box center [788, 293] width 42 height 9
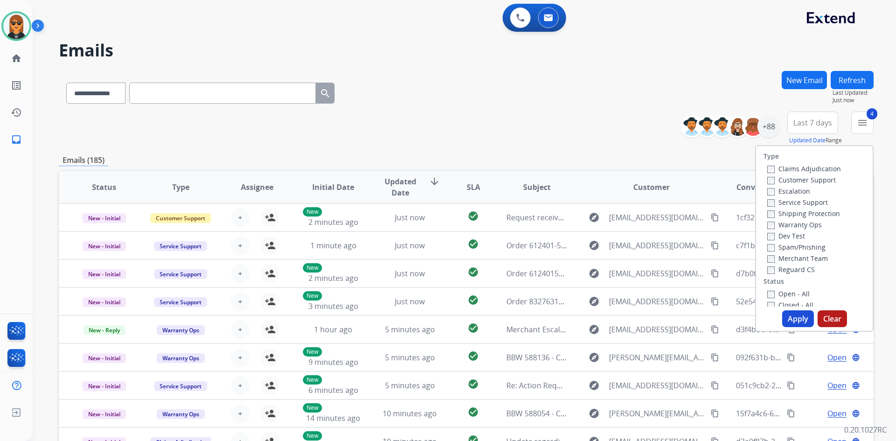
click at [795, 313] on button "Apply" at bounding box center [798, 318] width 32 height 17
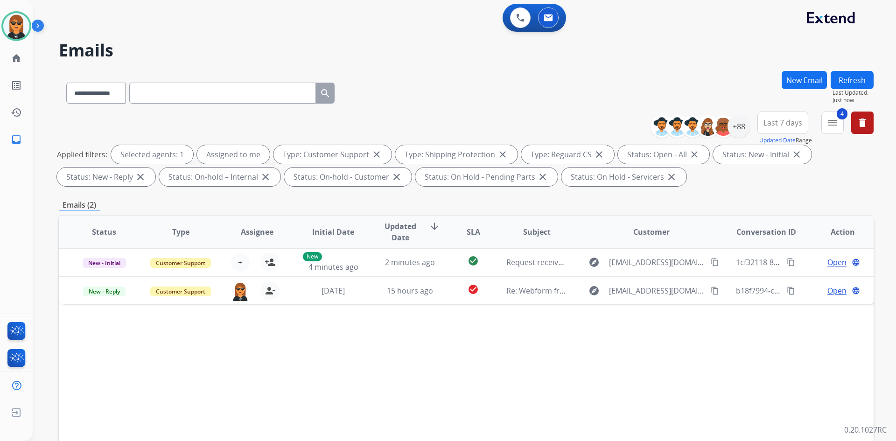
click at [502, 363] on div "Status Type Assignee Initial Date Updated Date arrow_downward SLA Subject Custo…" at bounding box center [466, 371] width 815 height 313
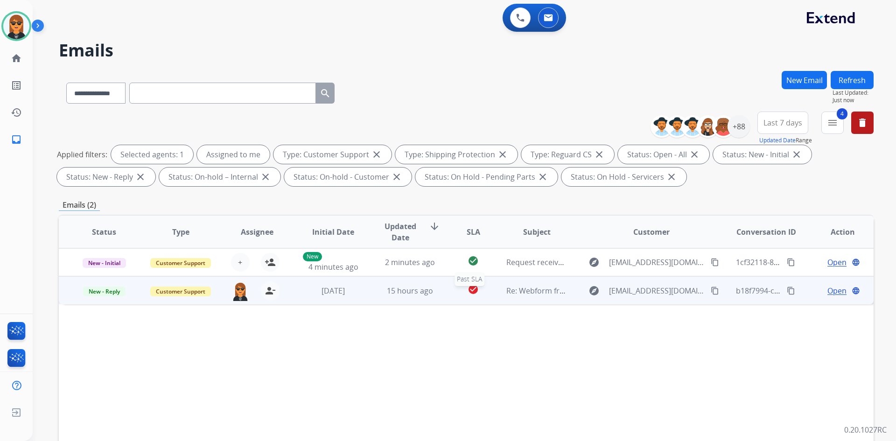
click at [487, 295] on div "check_circle" at bounding box center [473, 291] width 35 height 14
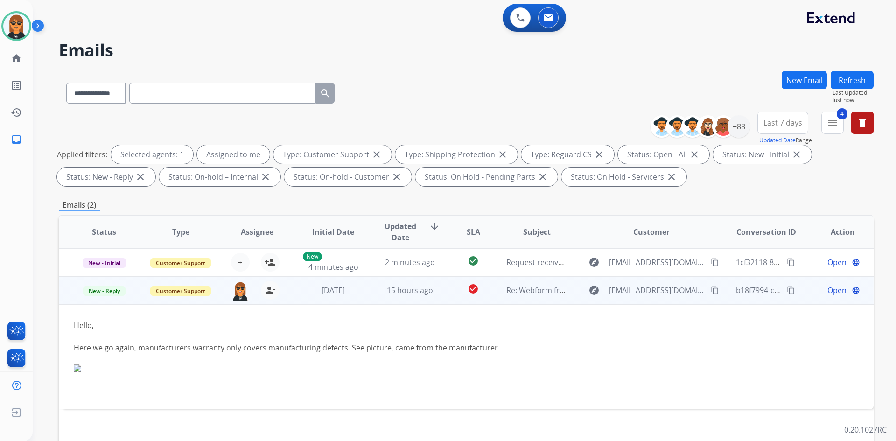
click at [711, 291] on mat-icon "content_copy" at bounding box center [715, 290] width 8 height 8
click at [238, 293] on img at bounding box center [240, 291] width 19 height 20
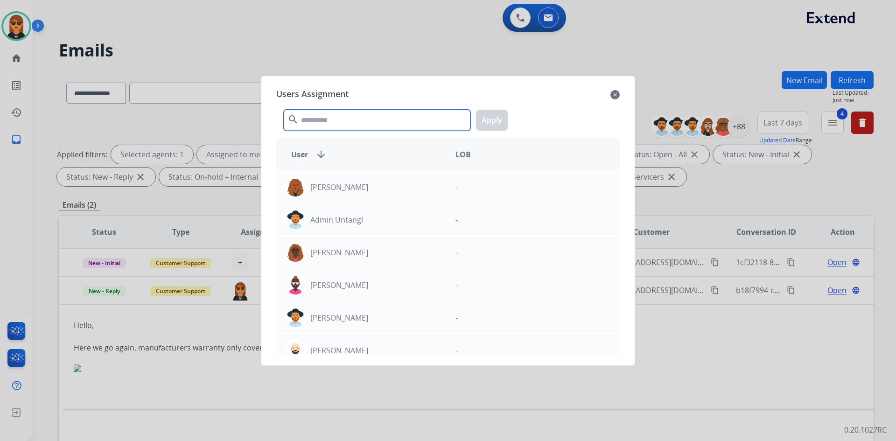
click at [349, 116] on input "text" at bounding box center [377, 120] width 187 height 21
type input "****"
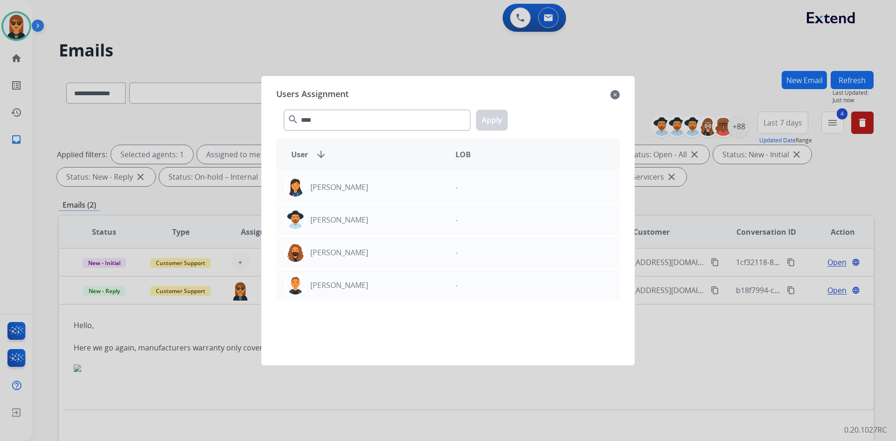
click at [613, 97] on mat-icon "close" at bounding box center [615, 94] width 9 height 11
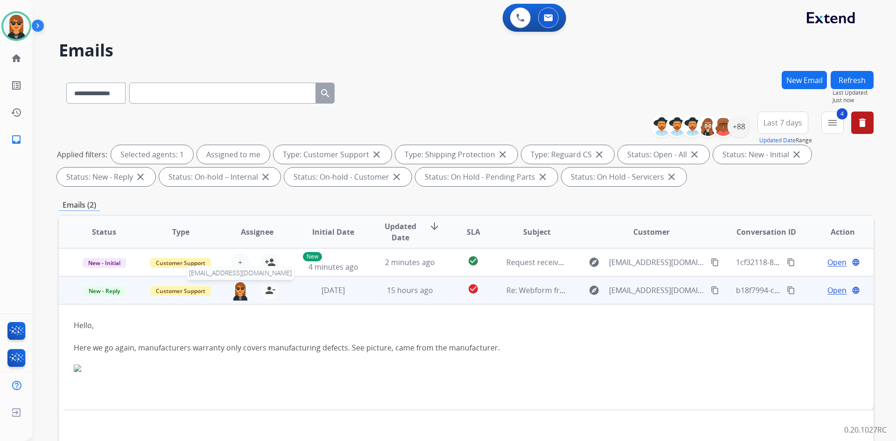
click at [239, 293] on img at bounding box center [240, 291] width 19 height 20
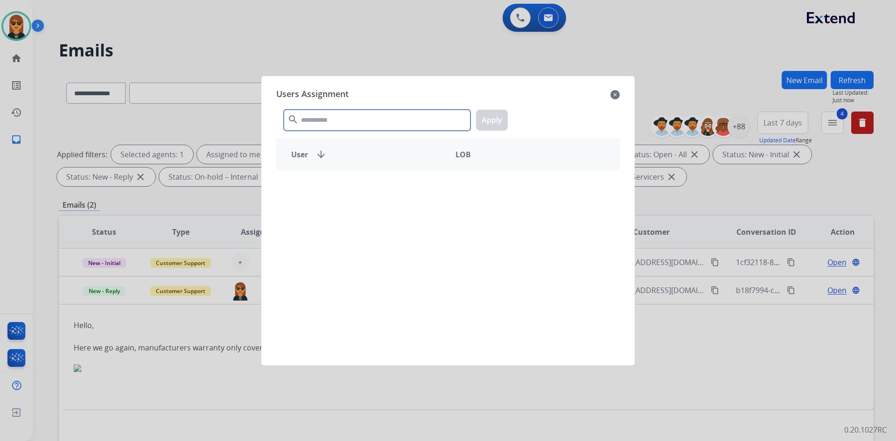
click at [348, 112] on input "text" at bounding box center [377, 120] width 187 height 21
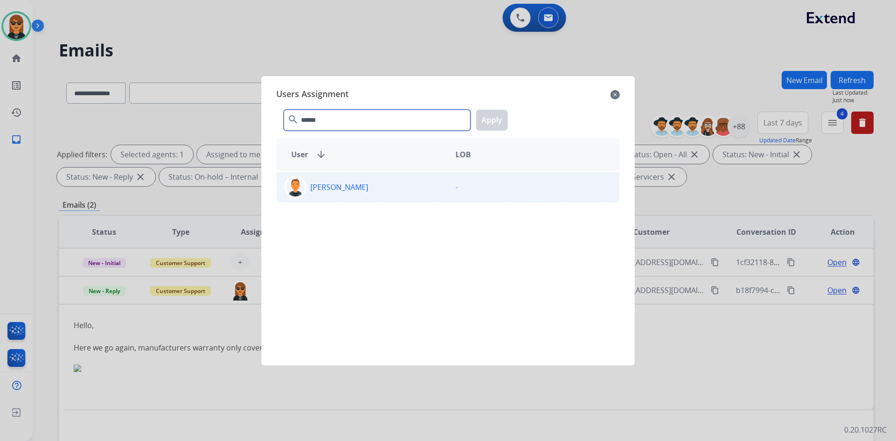
type input "******"
drag, startPoint x: 397, startPoint y: 186, endPoint x: 517, endPoint y: 187, distance: 120.4
click at [398, 186] on div "Richie Ponce" at bounding box center [362, 187] width 171 height 22
click at [481, 121] on button "Apply" at bounding box center [492, 120] width 32 height 21
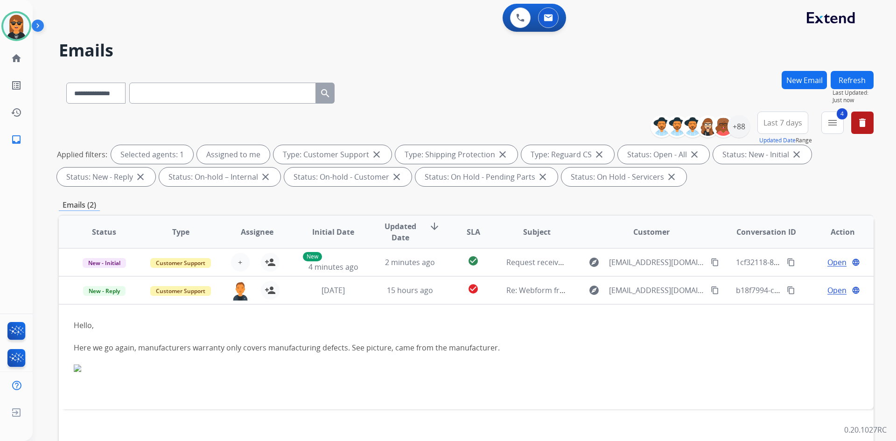
click at [851, 83] on button "Refresh" at bounding box center [852, 80] width 43 height 18
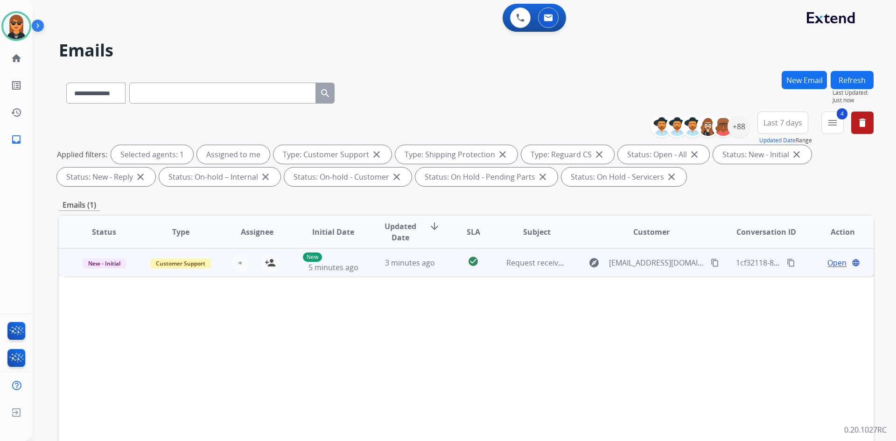
click at [464, 275] on td "check_circle" at bounding box center [466, 262] width 51 height 28
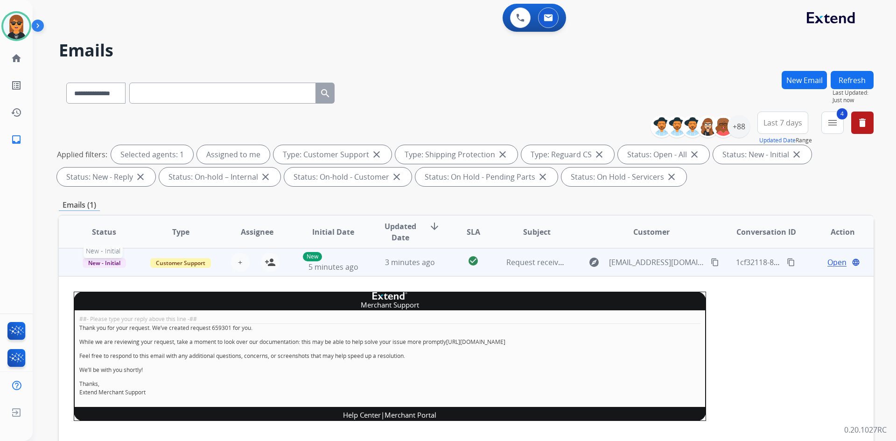
click at [107, 263] on span "New - Initial" at bounding box center [104, 263] width 43 height 10
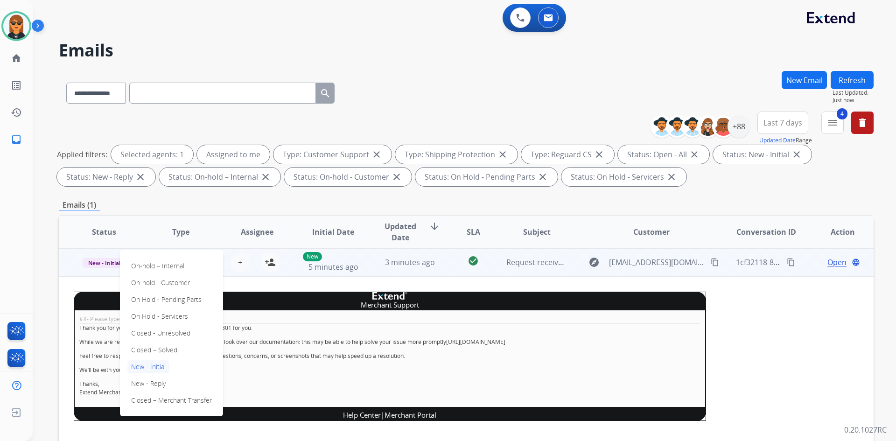
click at [836, 260] on span "Open" at bounding box center [837, 262] width 19 height 11
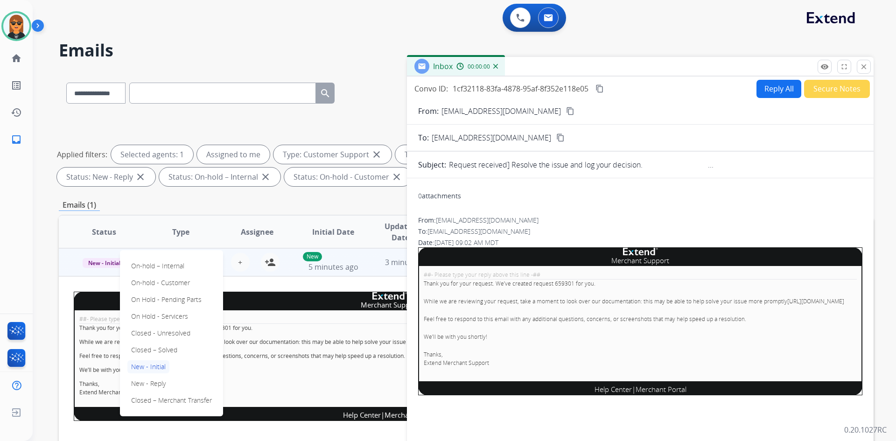
click at [833, 91] on button "Secure Notes" at bounding box center [837, 89] width 66 height 18
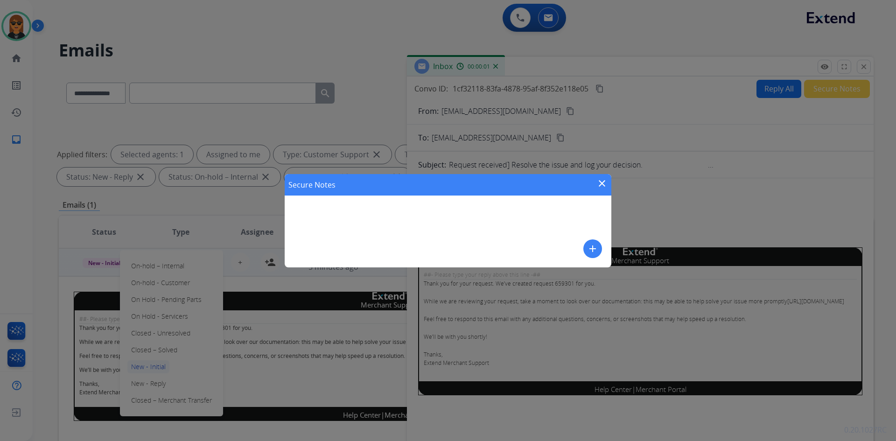
drag, startPoint x: 604, startPoint y: 245, endPoint x: 590, endPoint y: 248, distance: 14.3
click at [590, 248] on div "Secure Notes close add" at bounding box center [448, 220] width 327 height 93
click at [589, 248] on mat-icon "add" at bounding box center [592, 248] width 11 height 11
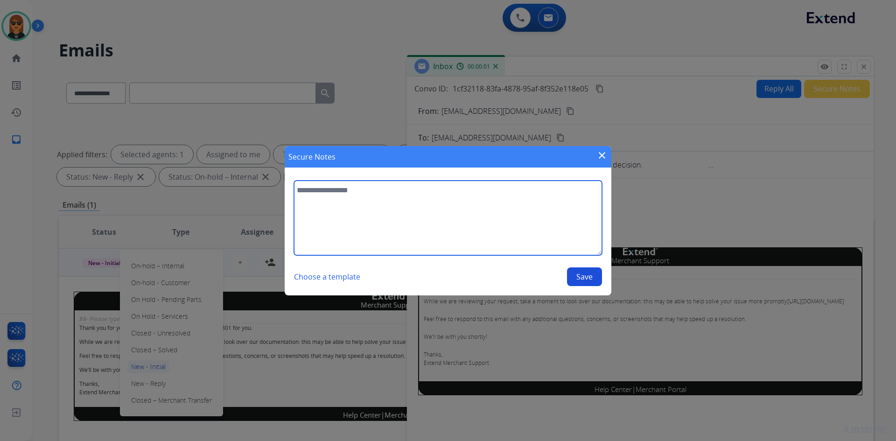
click at [538, 230] on textarea at bounding box center [448, 218] width 308 height 75
type textarea "**********"
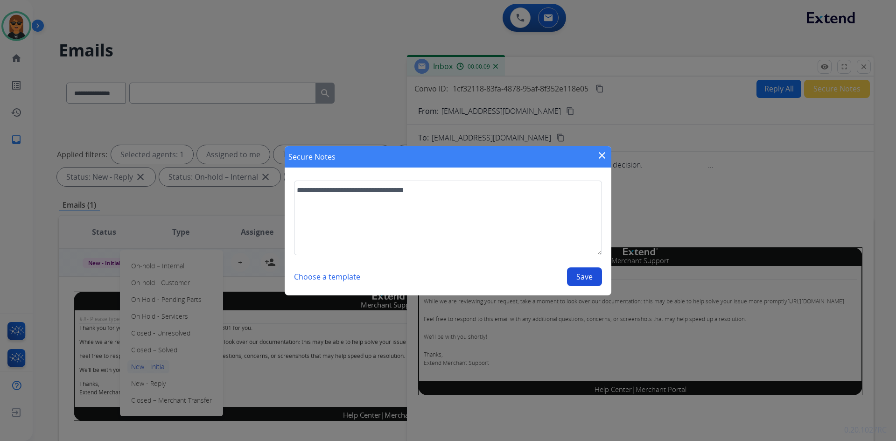
click at [586, 287] on section "**********" at bounding box center [448, 233] width 327 height 124
click at [587, 276] on button "Save" at bounding box center [584, 276] width 35 height 19
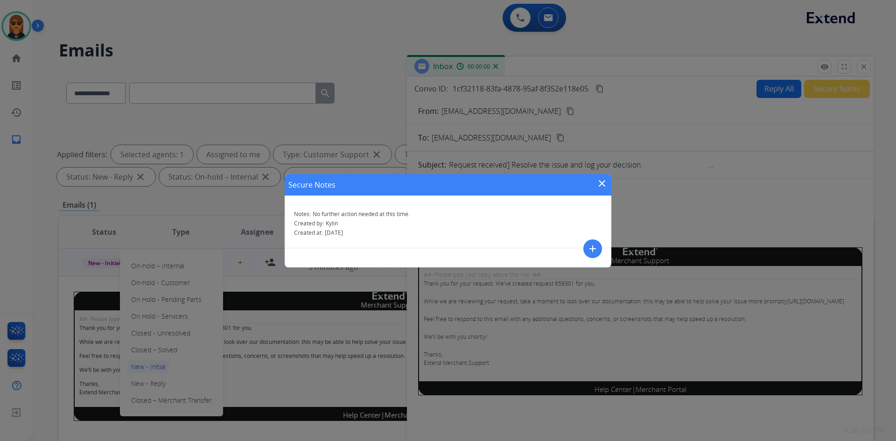
click at [868, 63] on div "Secure Notes close Notes: No further action needed at this time. Created by: Ky…" at bounding box center [448, 220] width 896 height 441
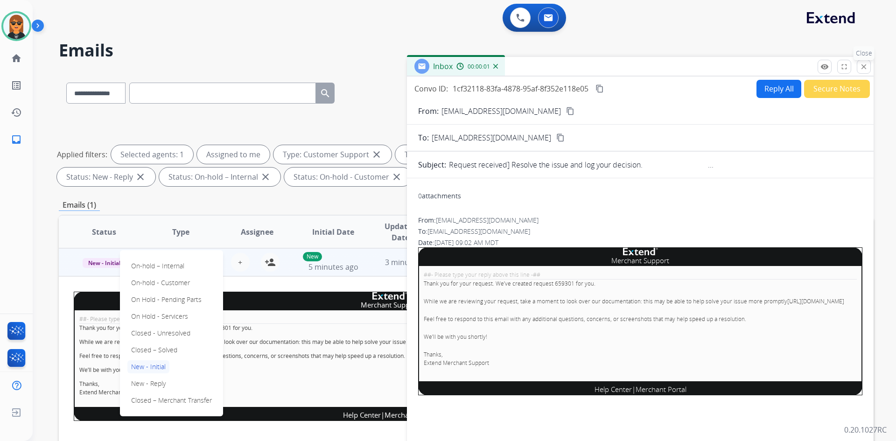
click at [868, 63] on mat-icon "close" at bounding box center [864, 67] width 8 height 8
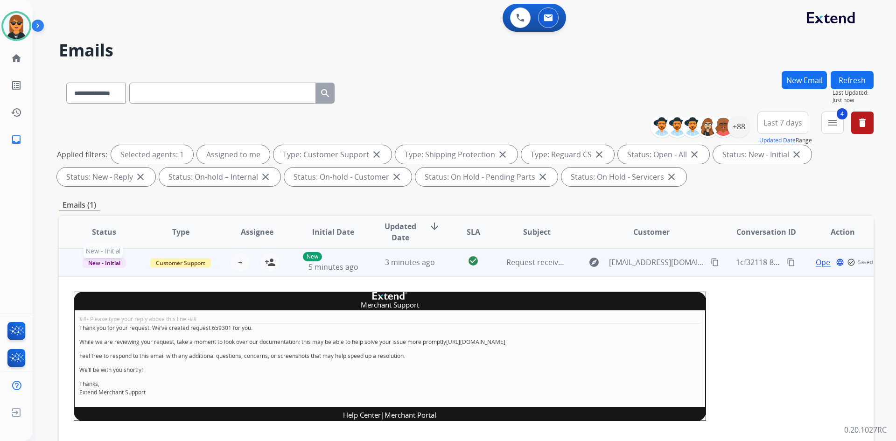
click at [108, 263] on span "New - Initial" at bounding box center [104, 263] width 43 height 10
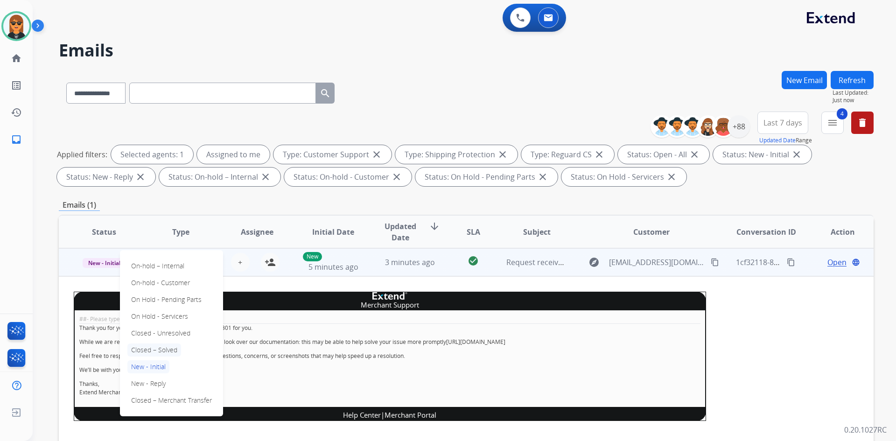
click at [169, 347] on p "Closed – Solved" at bounding box center [154, 350] width 54 height 13
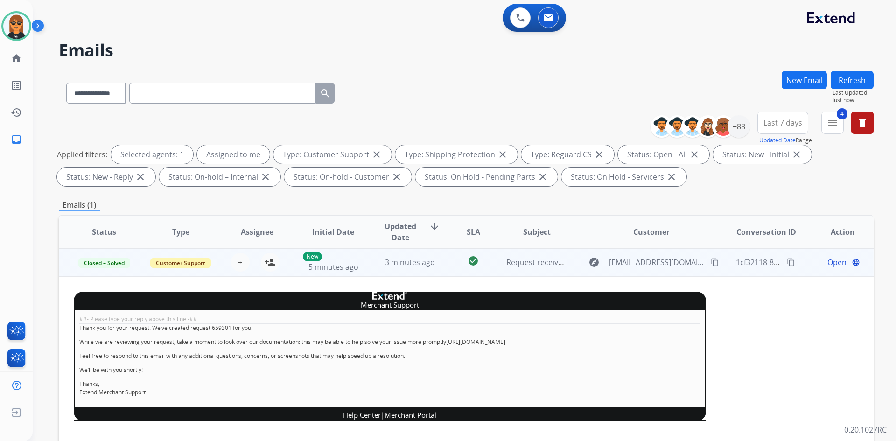
click at [864, 75] on button "Refresh" at bounding box center [852, 80] width 43 height 18
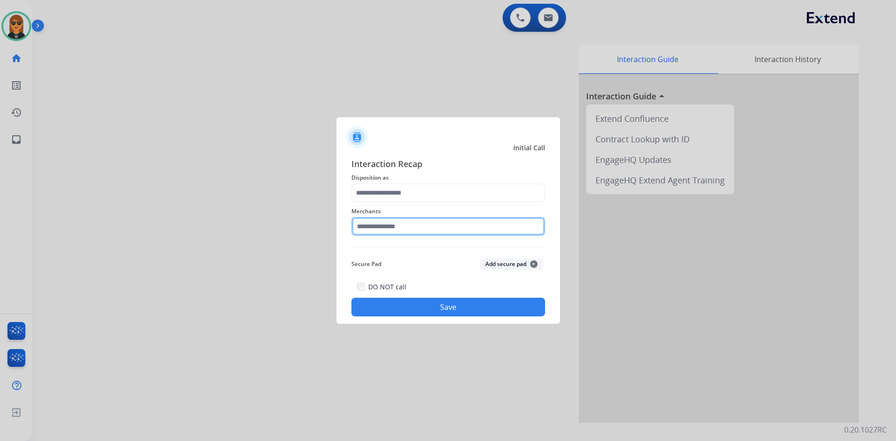
click at [407, 228] on input "text" at bounding box center [448, 226] width 194 height 19
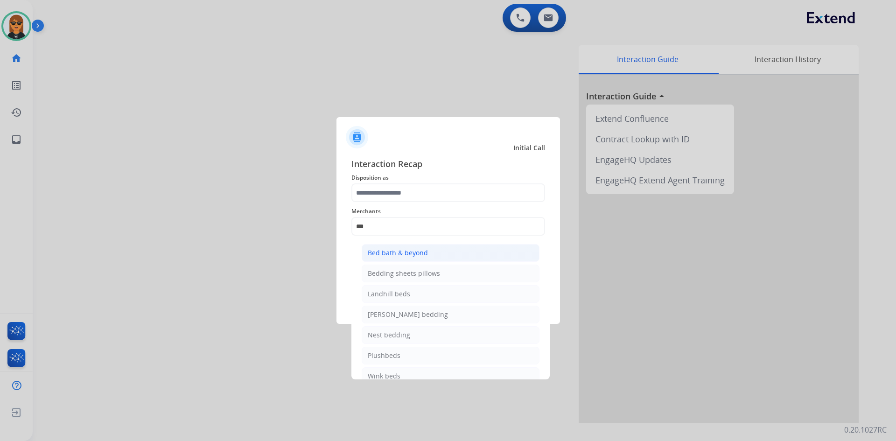
click at [422, 252] on div "Bed bath & beyond" at bounding box center [398, 252] width 60 height 9
type input "**********"
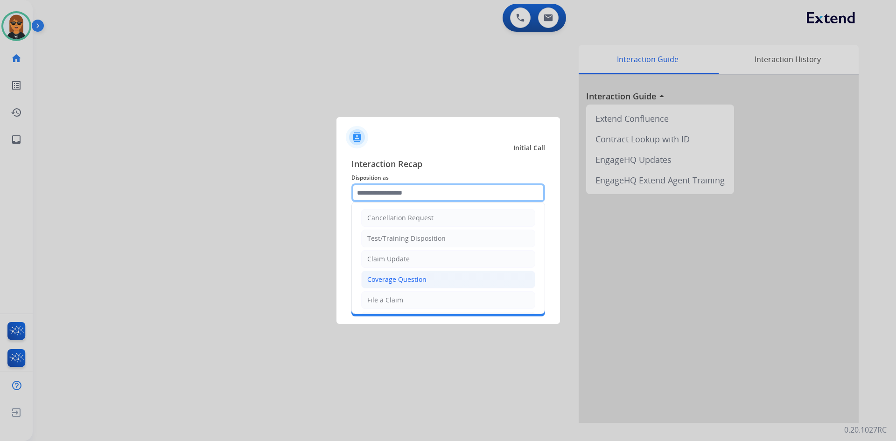
drag, startPoint x: 417, startPoint y: 197, endPoint x: 422, endPoint y: 279, distance: 81.8
click at [416, 197] on input "text" at bounding box center [448, 192] width 194 height 19
click at [428, 284] on li "Coverage Question" at bounding box center [448, 280] width 174 height 18
type input "**********"
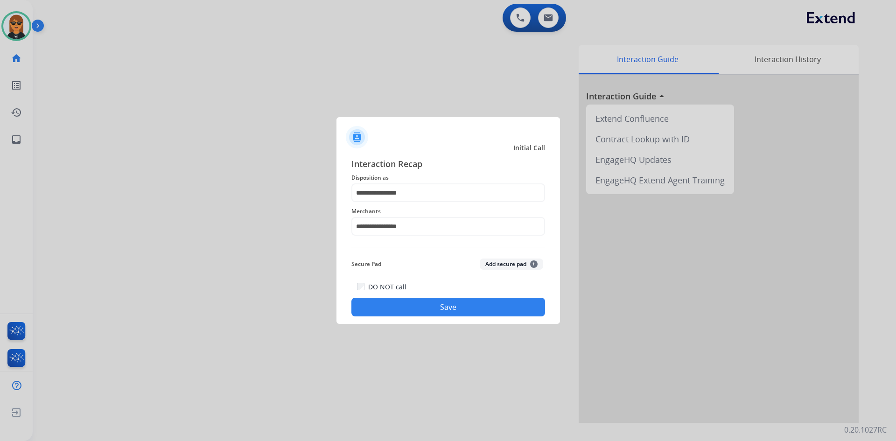
click at [439, 321] on div "**********" at bounding box center [449, 237] width 224 height 174
click at [466, 309] on button "Save" at bounding box center [448, 307] width 194 height 19
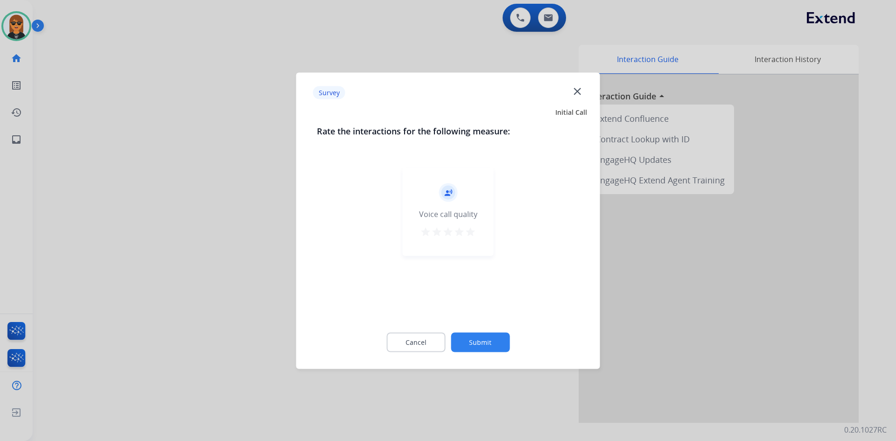
click at [489, 334] on button "Submit" at bounding box center [480, 342] width 59 height 20
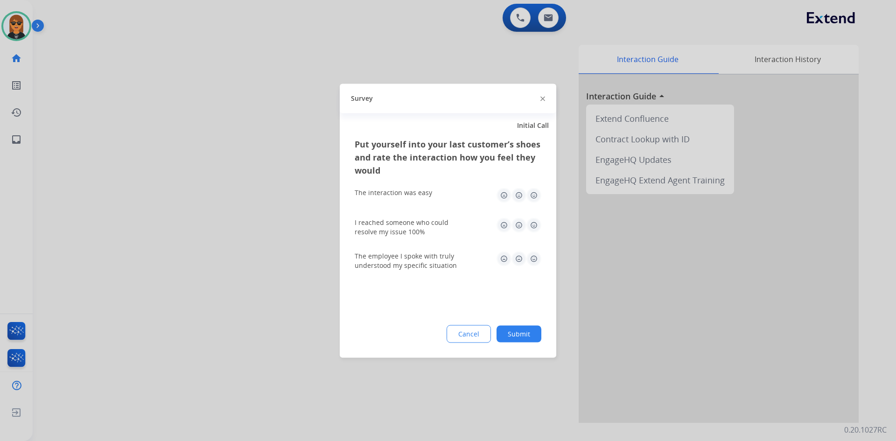
drag, startPoint x: 490, startPoint y: 340, endPoint x: 528, endPoint y: 338, distance: 38.8
click at [528, 338] on div "Cancel Submit" at bounding box center [448, 334] width 187 height 18
click at [534, 336] on button "Submit" at bounding box center [519, 333] width 45 height 17
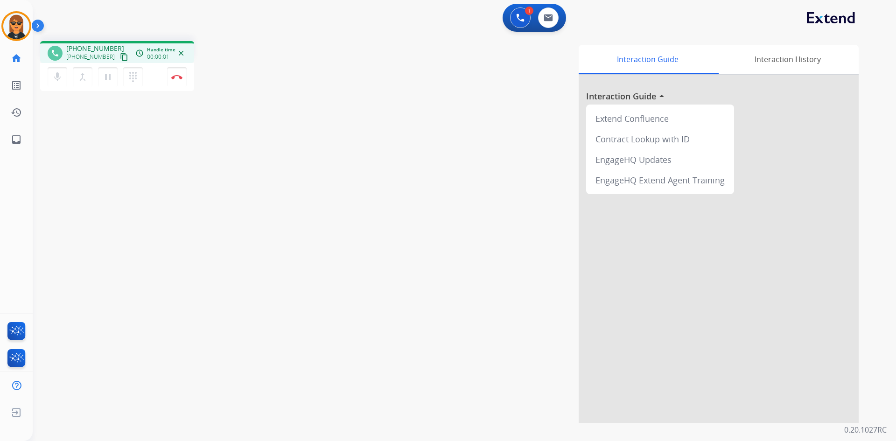
click at [120, 57] on mat-icon "content_copy" at bounding box center [124, 57] width 8 height 8
click at [182, 72] on button "Disconnect" at bounding box center [177, 77] width 20 height 20
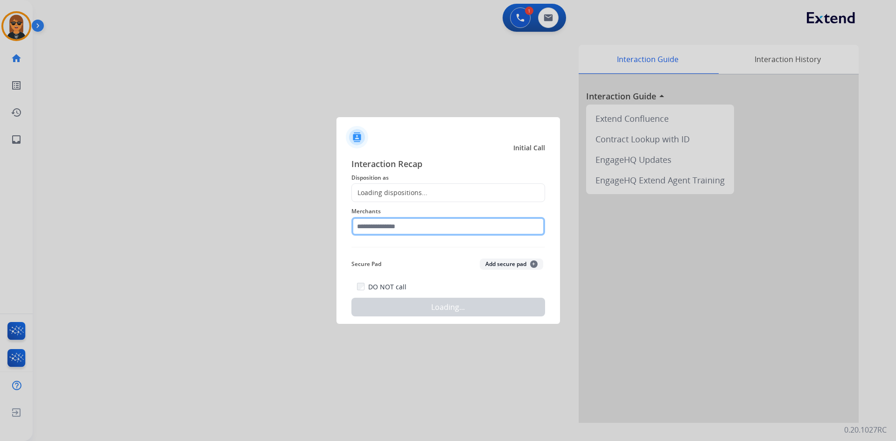
click at [408, 223] on input "text" at bounding box center [448, 226] width 194 height 19
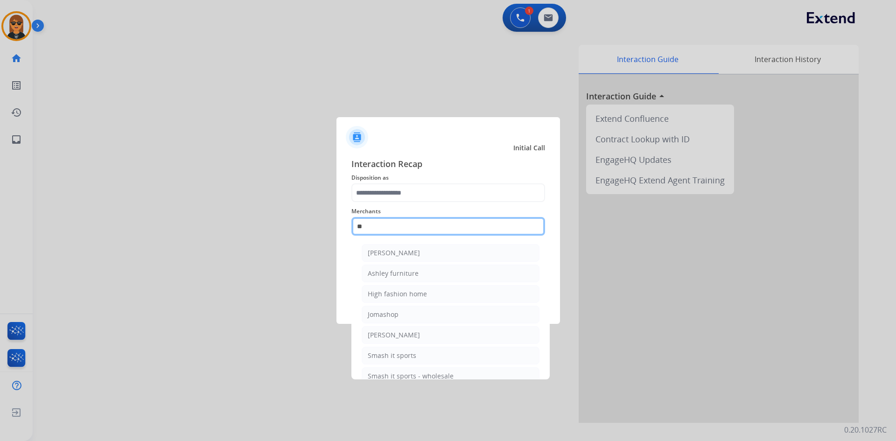
type input "*"
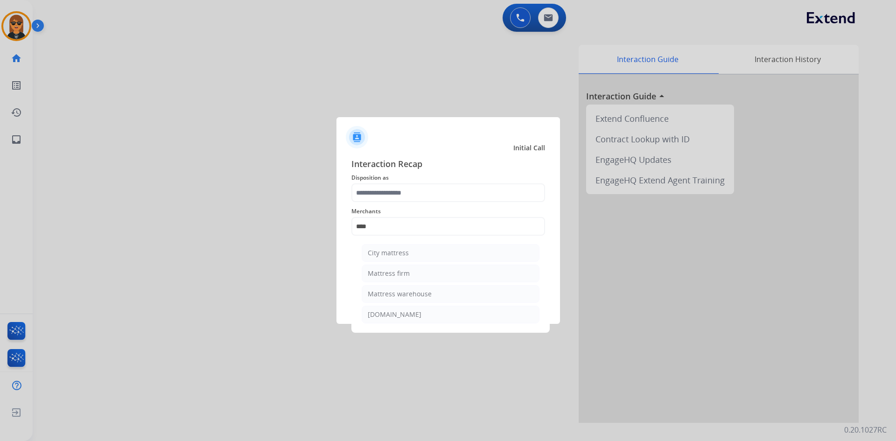
drag, startPoint x: 457, startPoint y: 280, endPoint x: 465, endPoint y: 262, distance: 20.2
click at [459, 279] on li "Mattress firm" at bounding box center [451, 274] width 178 height 18
type input "**********"
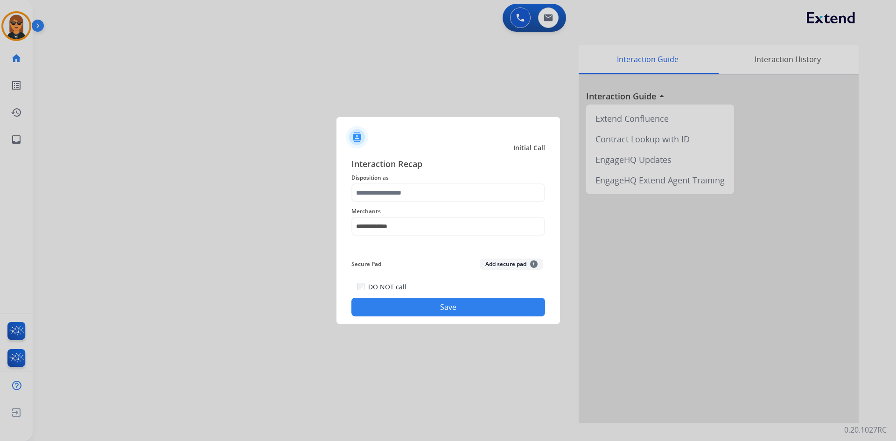
drag, startPoint x: 478, startPoint y: 210, endPoint x: 482, endPoint y: 203, distance: 7.9
click at [479, 210] on span "Merchants" at bounding box center [448, 211] width 194 height 11
click at [485, 195] on input "text" at bounding box center [448, 192] width 194 height 19
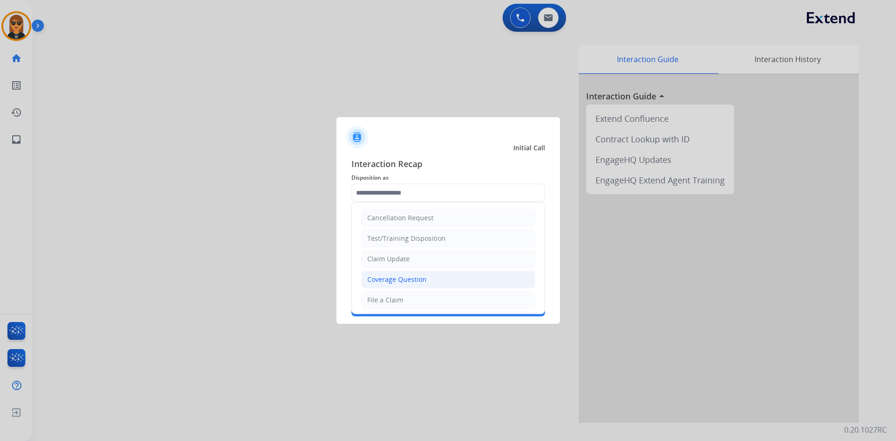
click at [454, 279] on li "Coverage Question" at bounding box center [448, 280] width 174 height 18
type input "**********"
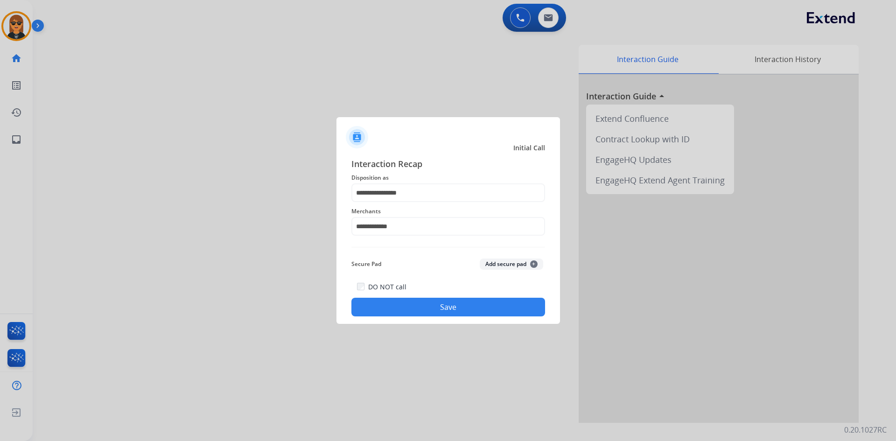
click at [464, 311] on button "Save" at bounding box center [448, 307] width 194 height 19
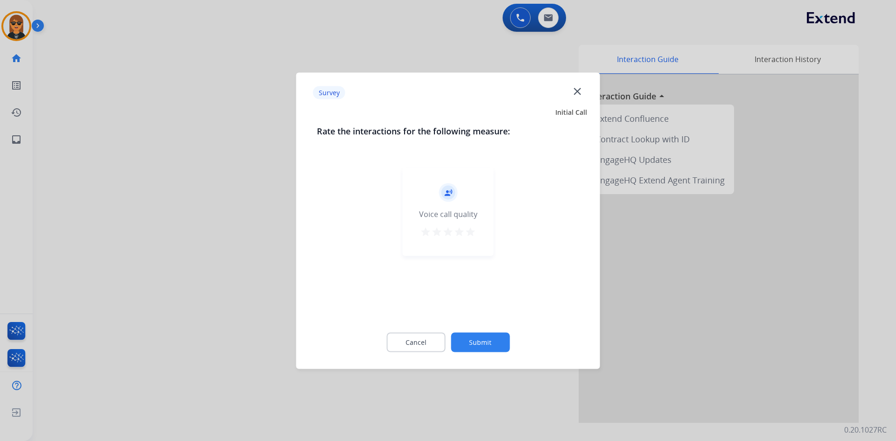
click at [483, 334] on button "Submit" at bounding box center [480, 342] width 59 height 20
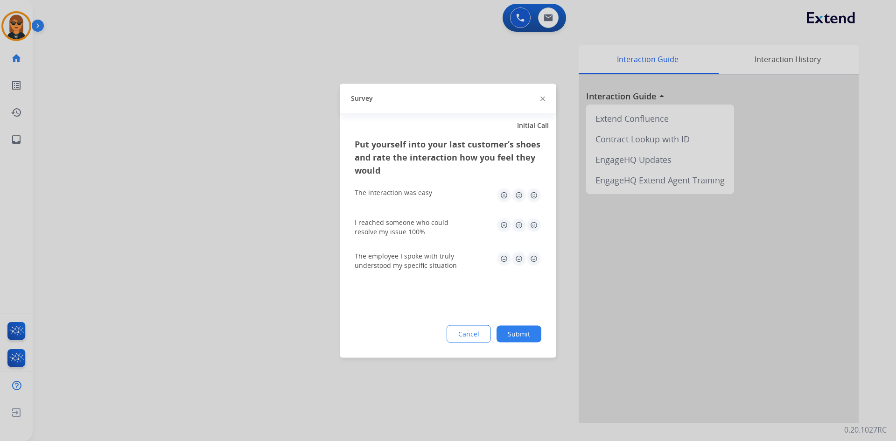
click at [522, 335] on button "Submit" at bounding box center [519, 333] width 45 height 17
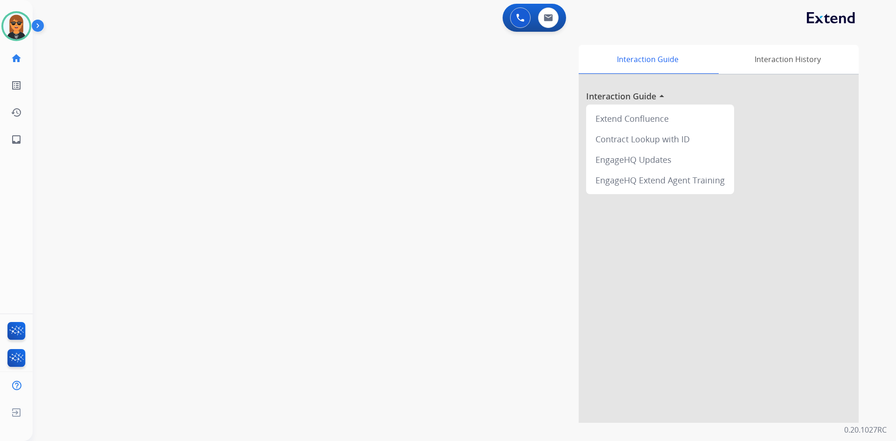
click at [557, 117] on div "Interaction Guide Interaction History Interaction Guide arrow_drop_up Extend Co…" at bounding box center [584, 234] width 550 height 378
click at [20, 26] on img at bounding box center [16, 26] width 26 height 26
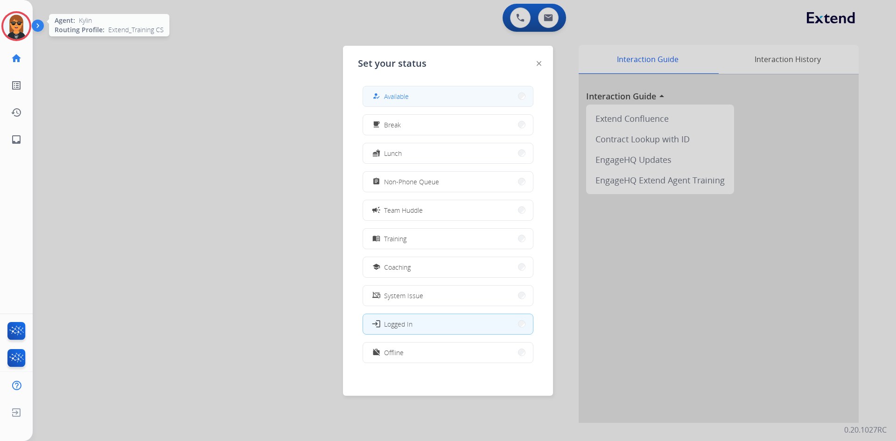
click at [408, 90] on button "how_to_reg Available" at bounding box center [448, 96] width 170 height 20
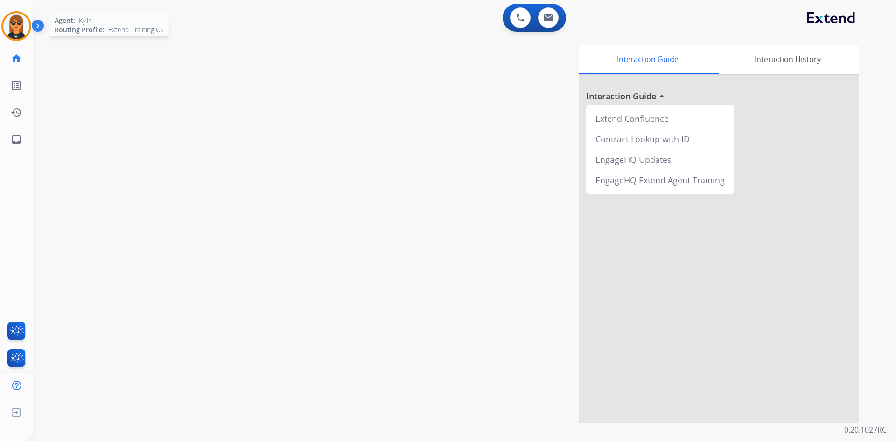
click at [16, 27] on img at bounding box center [16, 26] width 26 height 26
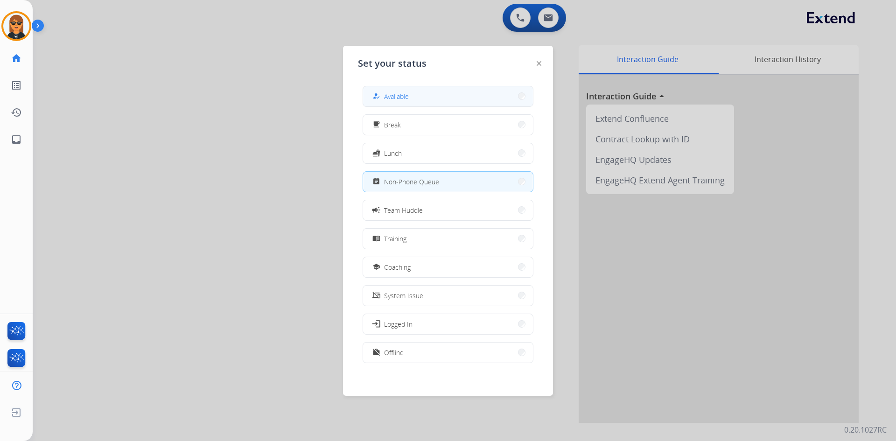
click at [491, 93] on button "how_to_reg Available" at bounding box center [448, 96] width 170 height 20
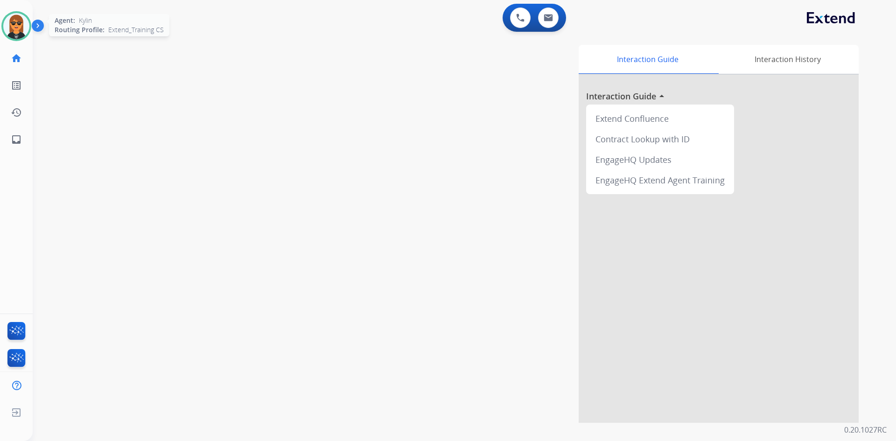
click at [21, 22] on img at bounding box center [16, 26] width 26 height 26
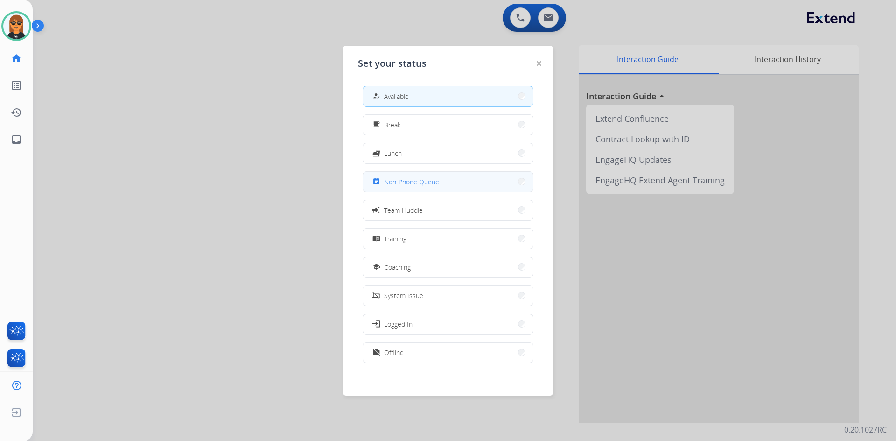
click at [444, 179] on button "assignment Non-Phone Queue" at bounding box center [448, 182] width 170 height 20
